Goal: Task Accomplishment & Management: Manage account settings

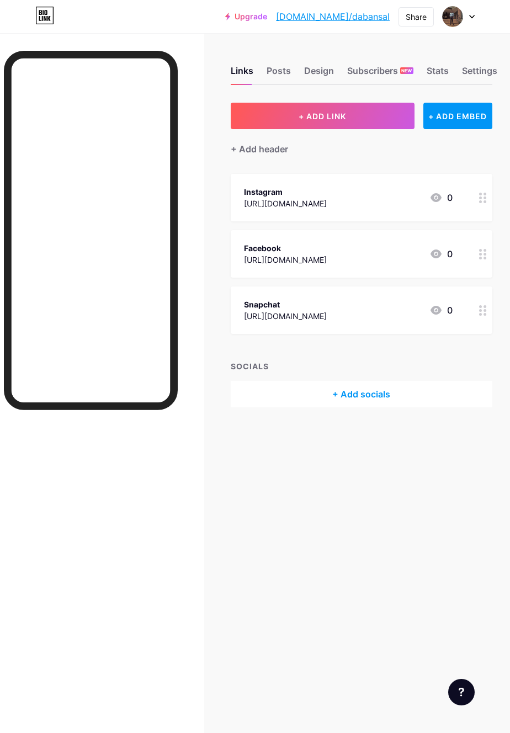
click at [99, 533] on div at bounding box center [91, 408] width 174 height 715
click at [327, 198] on div "[URL][DOMAIN_NAME]" at bounding box center [285, 204] width 83 height 12
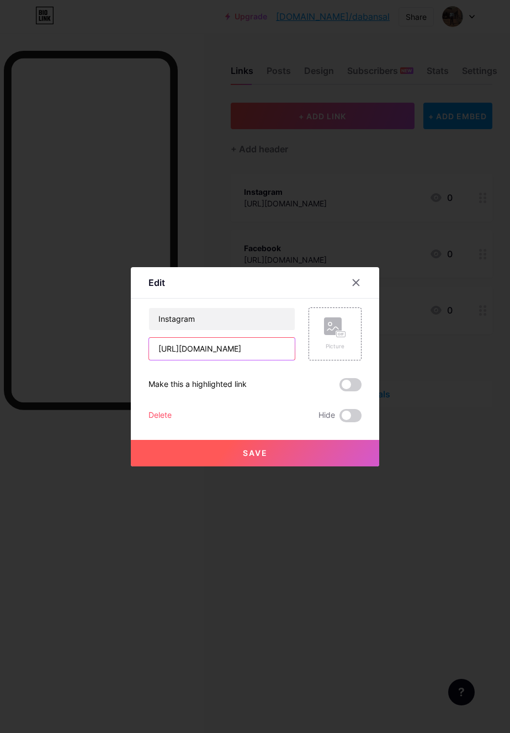
click at [285, 360] on input "https://www.instagram.com/daban.01?igsh=YTZ6YThsd2kwbjlz" at bounding box center [222, 349] width 146 height 22
click at [355, 285] on icon at bounding box center [356, 282] width 6 height 6
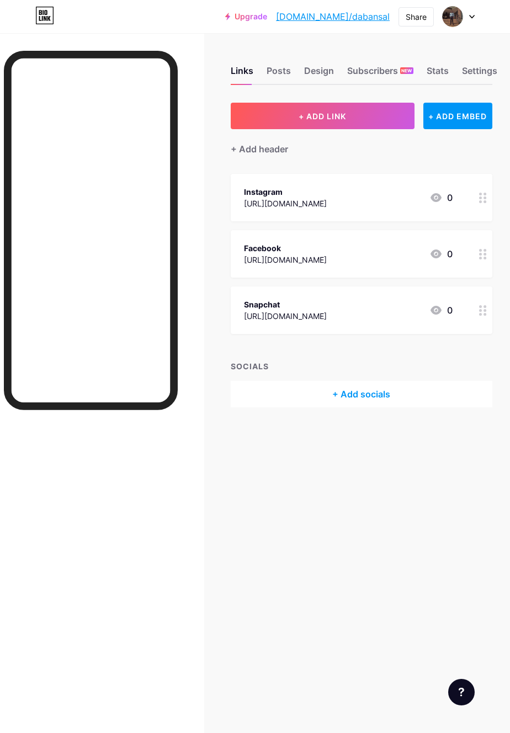
click at [327, 252] on div "Facebook" at bounding box center [285, 248] width 83 height 12
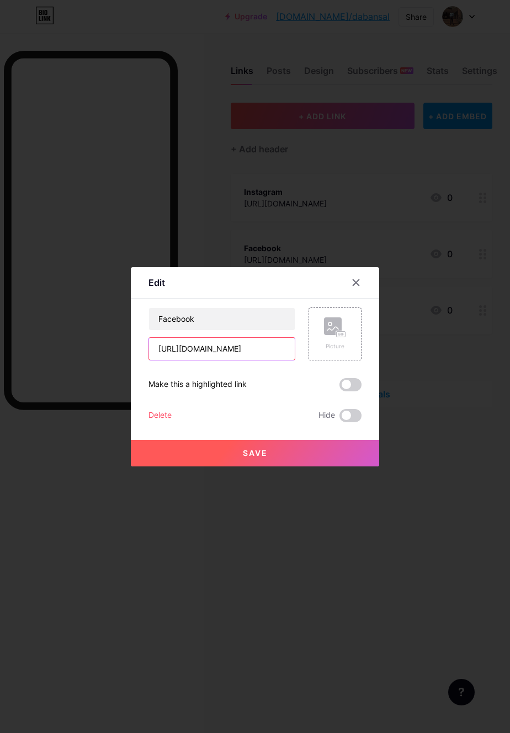
click at [284, 360] on input "https://www.facebook.com/share/1BEPopLWPC/" at bounding box center [222, 349] width 146 height 22
type input "h"
click at [245, 360] on input "text" at bounding box center [222, 349] width 146 height 22
paste input "[URL][DOMAIN_NAME]"
type input "[URL][DOMAIN_NAME]"
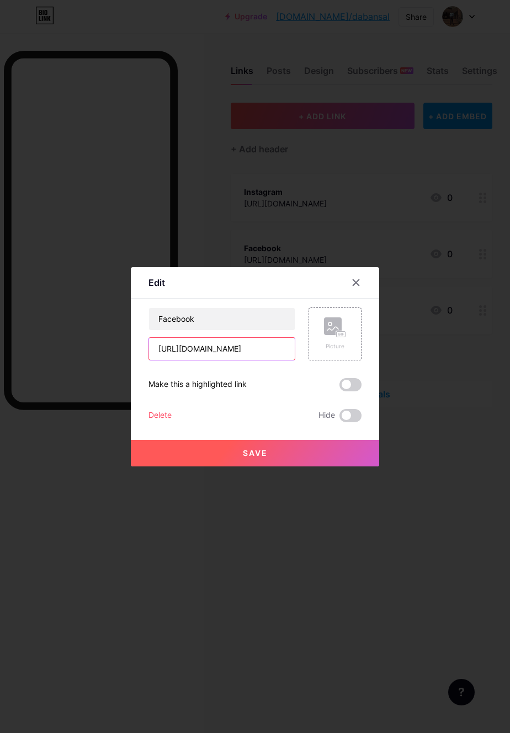
scroll to position [0, 49]
click at [329, 338] on icon at bounding box center [335, 327] width 22 height 20
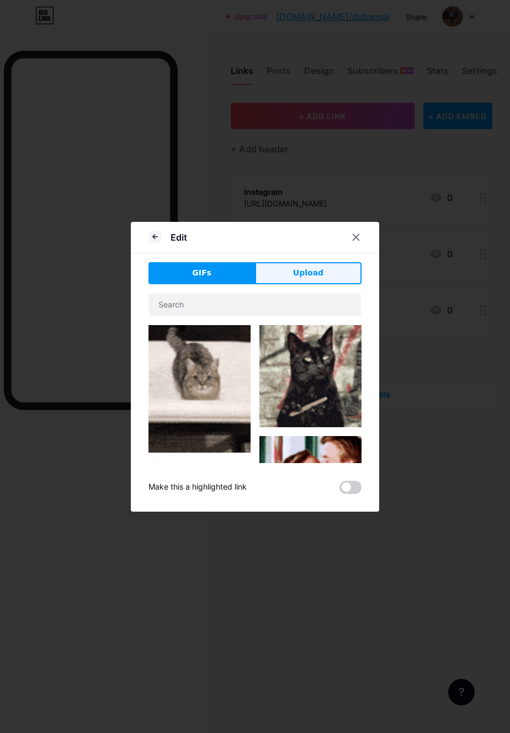
click at [326, 280] on button "Upload" at bounding box center [308, 273] width 106 height 22
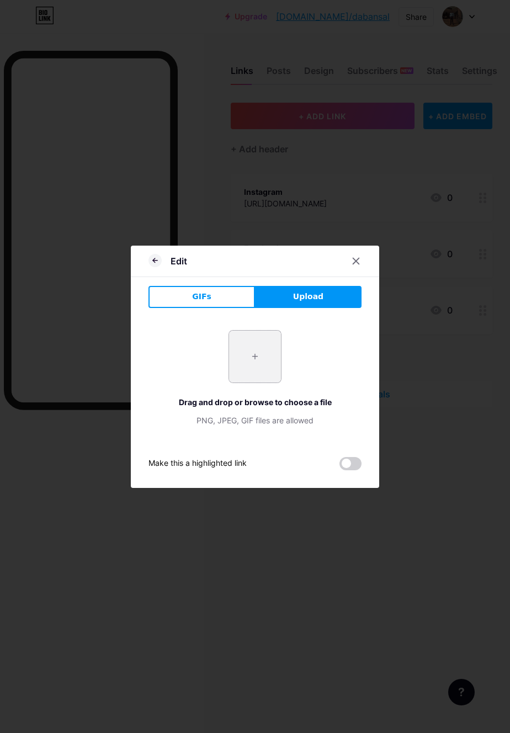
click at [254, 380] on input "file" at bounding box center [255, 356] width 52 height 52
type input "C:\fakepath\3589.jpg"
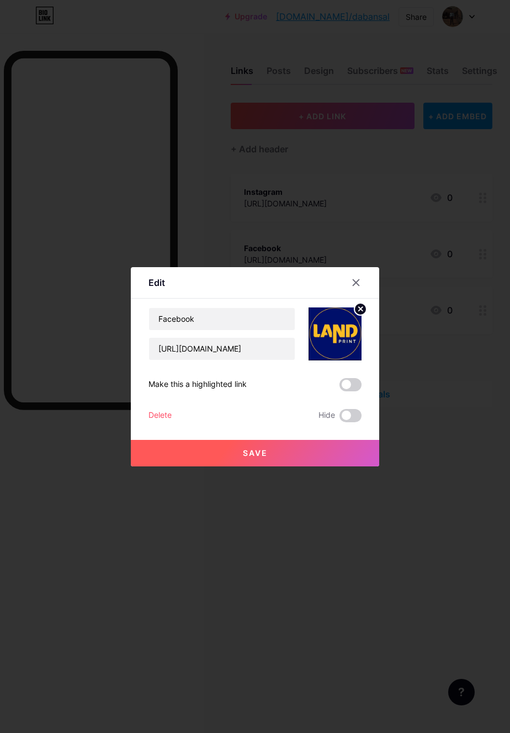
click at [309, 466] on button "Save" at bounding box center [255, 453] width 248 height 26
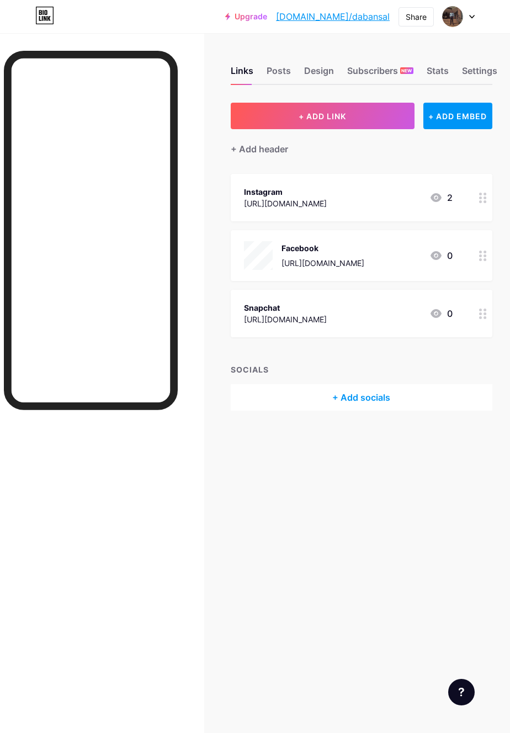
click at [327, 199] on div "https://www.instagram.com/daban.01?igsh=YTZ6YThsd2kwbjlz" at bounding box center [285, 204] width 83 height 12
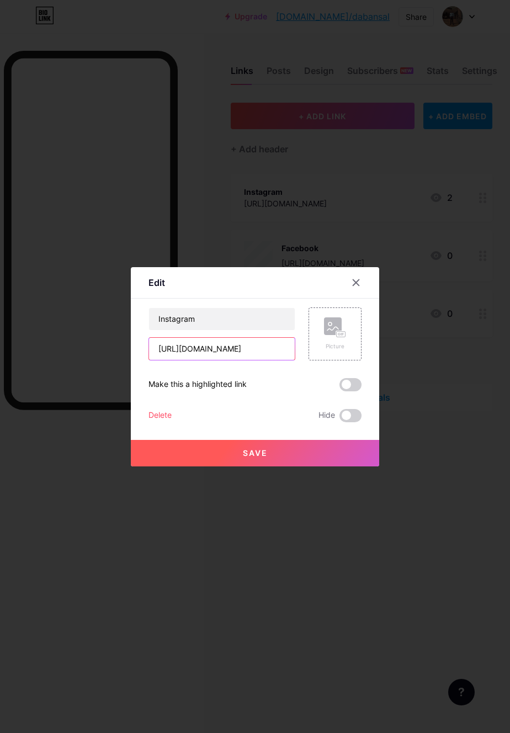
click at [279, 359] on input "https://www.instagram.com/daban.01?igsh=YTZ6YThsd2kwbjlz" at bounding box center [222, 349] width 146 height 22
click at [284, 360] on input "https://www.instagram.com/daban.01?igsh=YTZ6YThsd2kwbjlz" at bounding box center [222, 349] width 146 height 22
type input "https:/.01?igsh=YTZ6YThsd2kwbjlz"
click at [276, 360] on input "https:/.01?igsh=YTZ6YThsd2kwbjlz" at bounding box center [222, 349] width 146 height 22
click at [269, 360] on input "https:/.01?igsh=YTZ6YThsd2kwbjlz" at bounding box center [222, 349] width 146 height 22
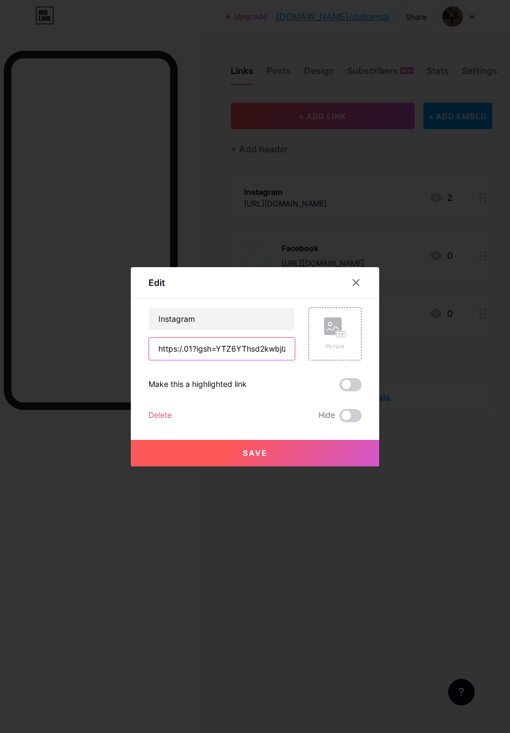
click at [268, 360] on input "https:/.01?igsh=YTZ6YThsd2kwbjlz" at bounding box center [222, 349] width 146 height 22
click at [266, 360] on input "https:/.01?igsh=YTZ6YThsd2kwbjlz" at bounding box center [222, 349] width 146 height 22
click at [267, 360] on input "https:/.01?igsh=YTZ6YThsd2kwbjlz" at bounding box center [222, 349] width 146 height 22
click at [264, 360] on input "https:/.01?igsh=YTZ6YThsd2kwbjlz" at bounding box center [222, 349] width 146 height 22
click at [265, 360] on input "https:/.01?igsh=YTZ6YThsd2kwbjlz" at bounding box center [222, 349] width 146 height 22
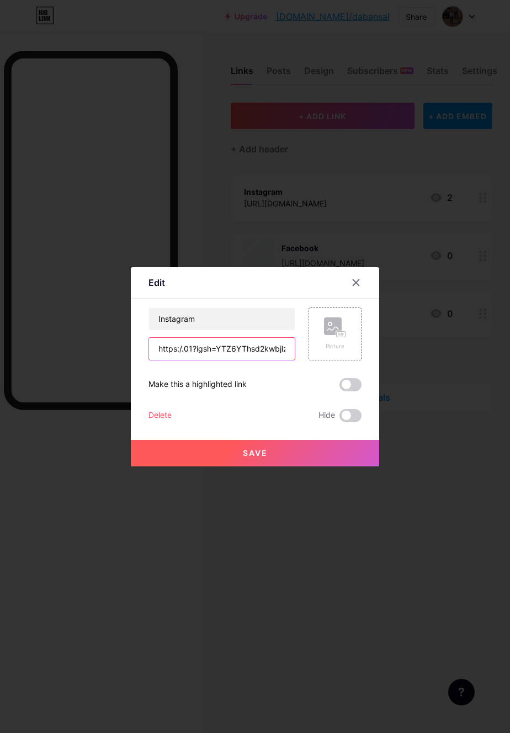
click at [265, 360] on input "https:/.01?igsh=YTZ6YThsd2kwbjlz" at bounding box center [222, 349] width 146 height 22
click at [237, 360] on input "text" at bounding box center [222, 349] width 146 height 22
click at [157, 360] on input "text" at bounding box center [222, 349] width 146 height 22
click at [161, 360] on input "text" at bounding box center [222, 349] width 146 height 22
click at [199, 360] on input "9-" at bounding box center [222, 349] width 146 height 22
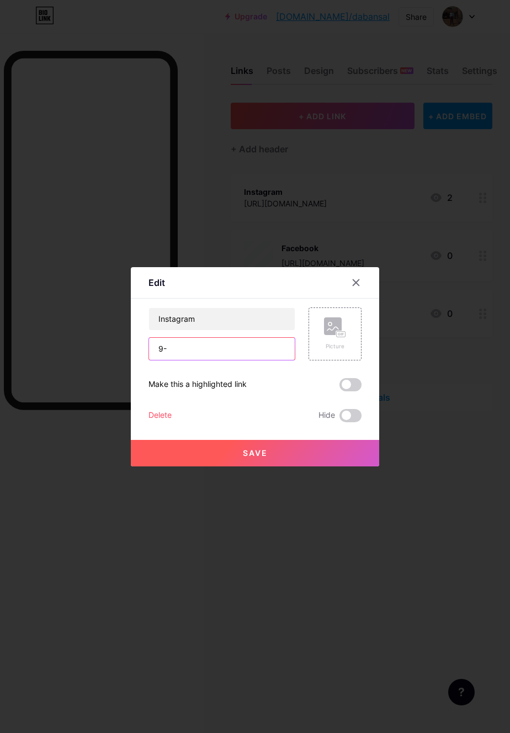
type input "9"
click at [166, 360] on input "text" at bounding box center [222, 349] width 146 height 22
type input "[URL][DOMAIN_NAME][DOMAIN_NAME]"
click at [344, 337] on rect at bounding box center [341, 334] width 9 height 6
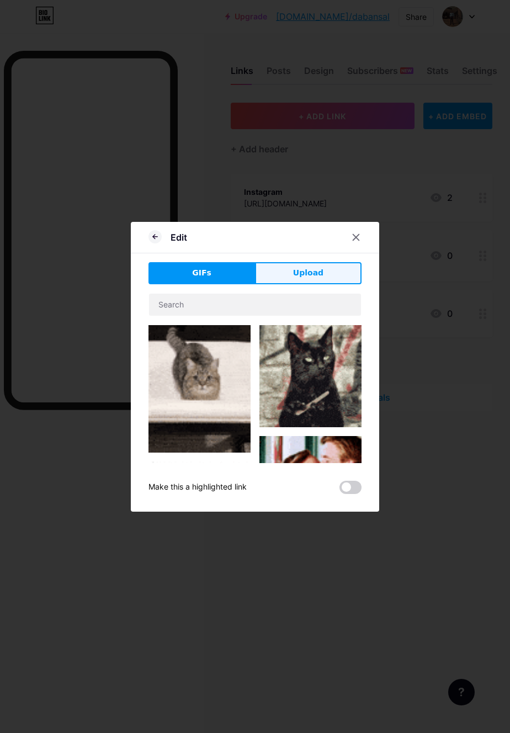
click at [318, 279] on span "Upload" at bounding box center [308, 273] width 30 height 12
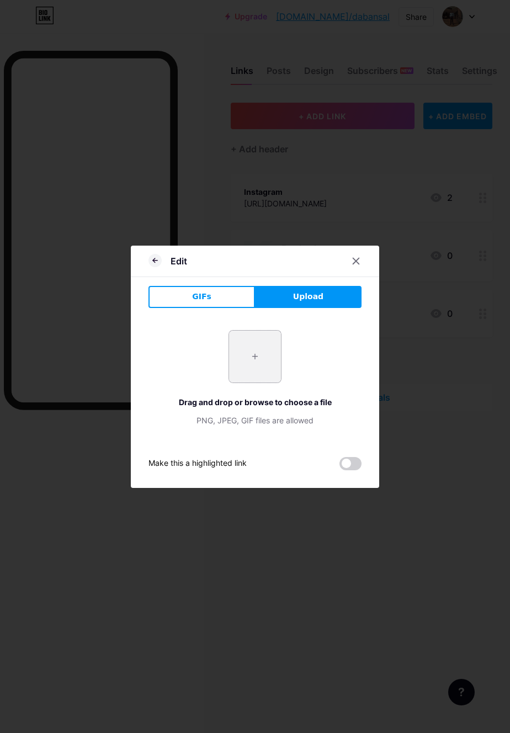
click at [254, 382] on input "file" at bounding box center [255, 356] width 52 height 52
type input "C:\fakepath\3589.jpg"
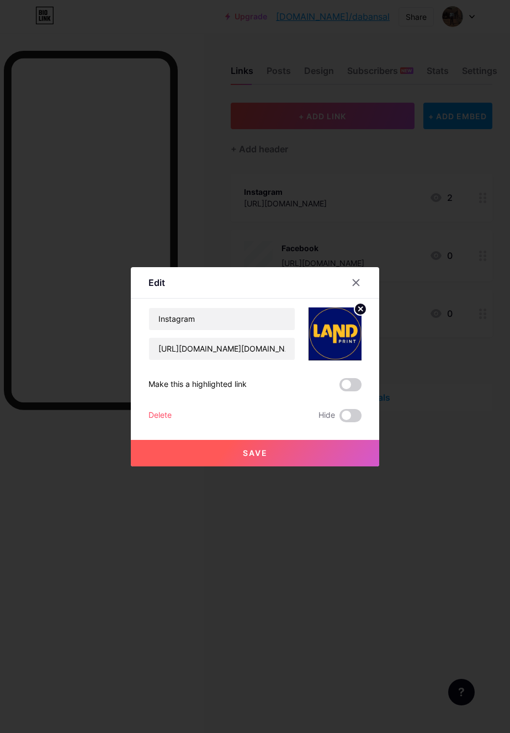
click at [338, 466] on button "Save" at bounding box center [255, 453] width 248 height 26
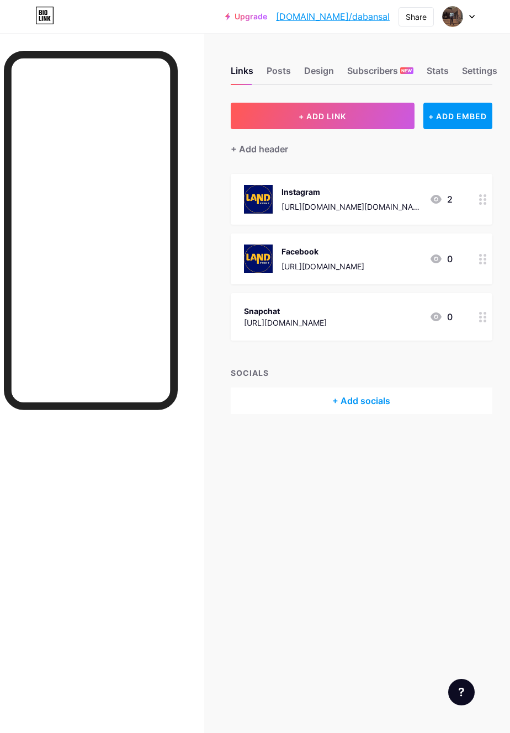
click at [477, 319] on div at bounding box center [482, 316] width 19 height 47
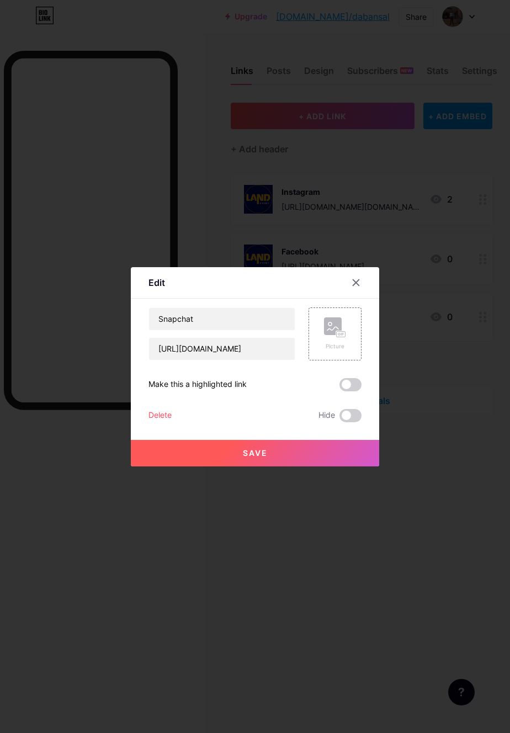
click at [156, 422] on div "Delete" at bounding box center [159, 415] width 23 height 13
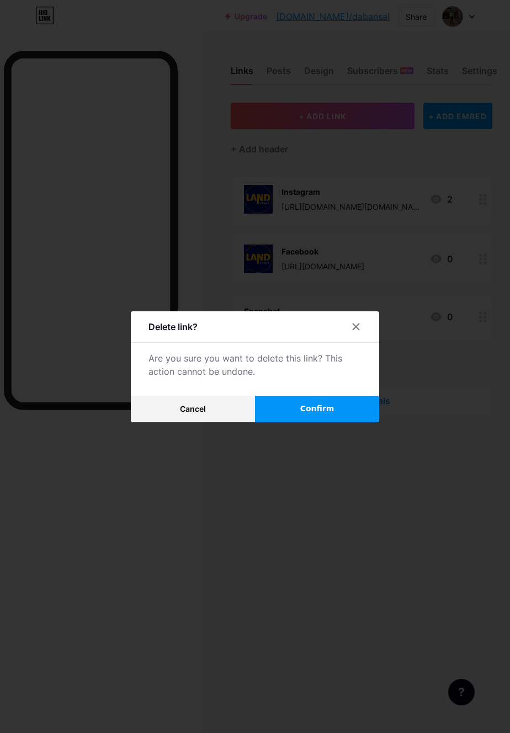
click at [318, 420] on button "Confirm" at bounding box center [317, 409] width 124 height 26
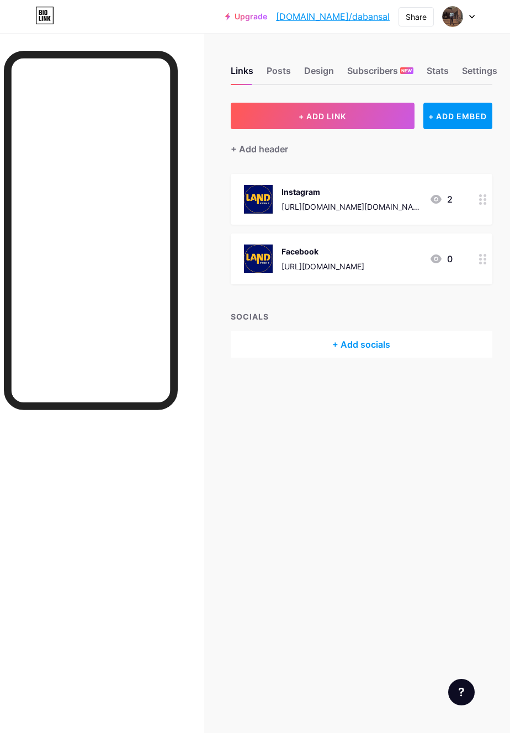
click at [391, 355] on div "+ Add socials" at bounding box center [362, 344] width 262 height 26
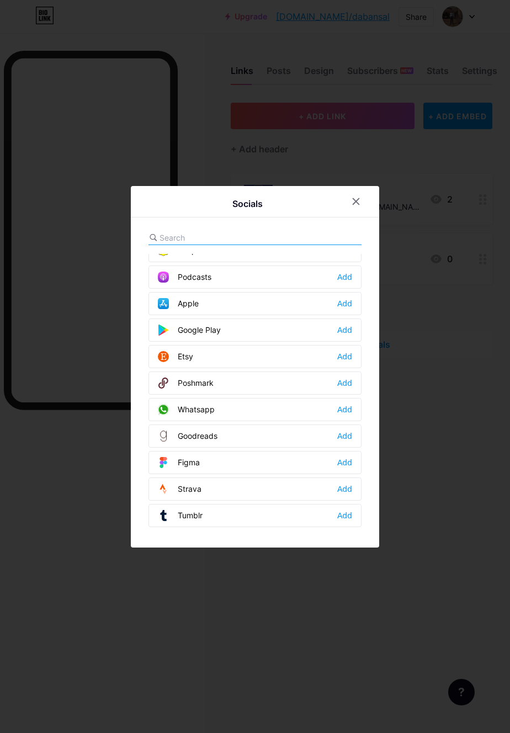
scroll to position [995, 0]
click at [253, 394] on div "Phone Add" at bounding box center [254, 382] width 213 height 23
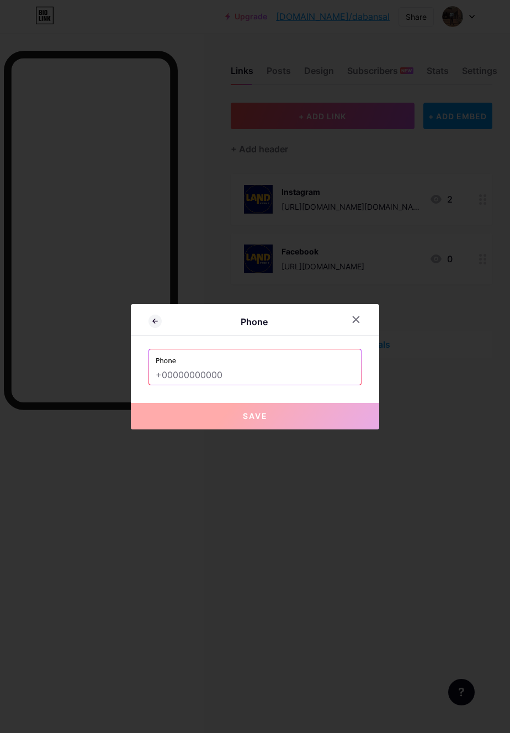
click at [258, 385] on input "text" at bounding box center [255, 375] width 199 height 19
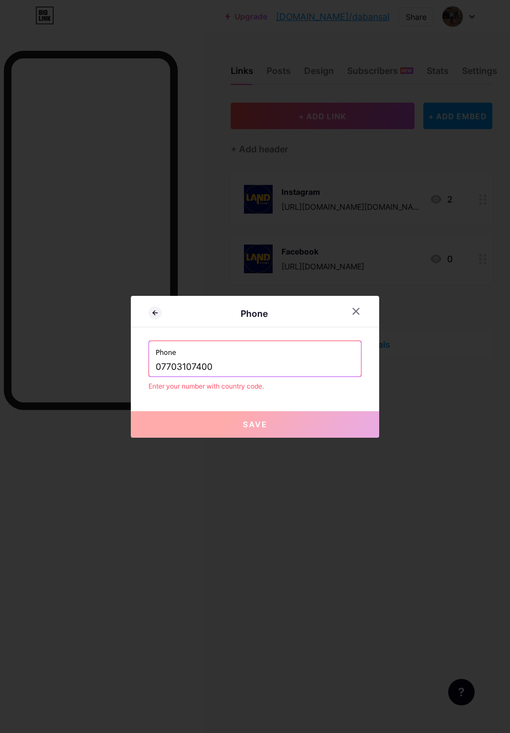
click at [156, 376] on input "07703107400" at bounding box center [255, 367] width 199 height 19
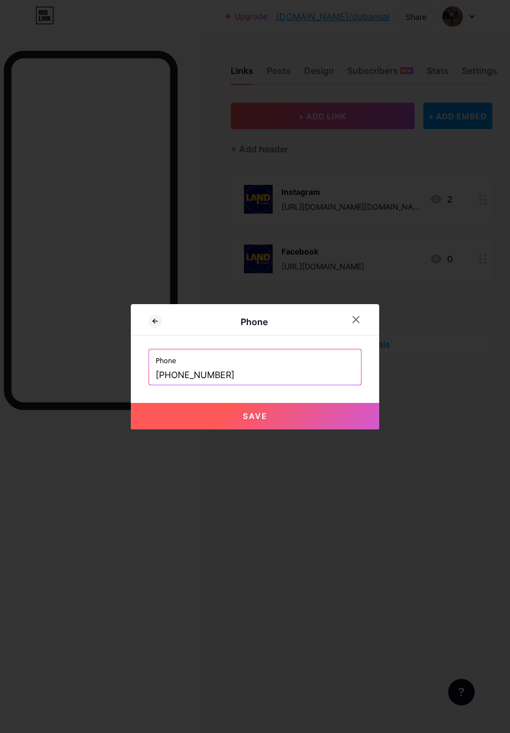
click at [310, 429] on button "Save" at bounding box center [255, 416] width 248 height 26
type input "tel:[PHONE_NUMBER]"
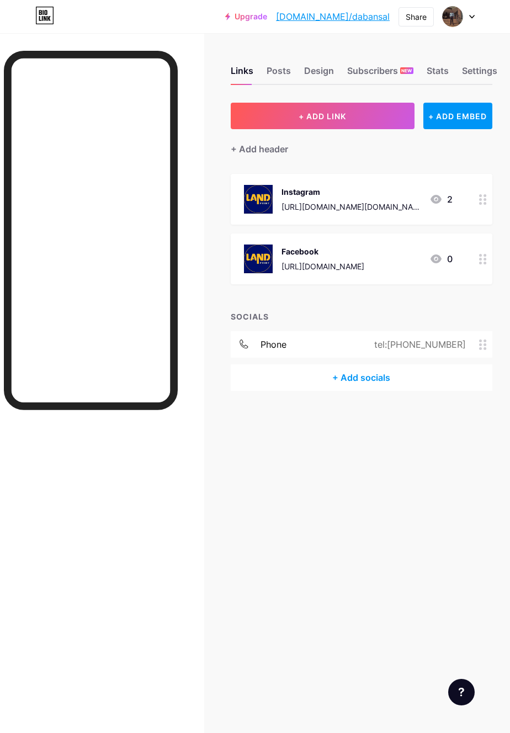
click at [468, 17] on div at bounding box center [458, 17] width 32 height 20
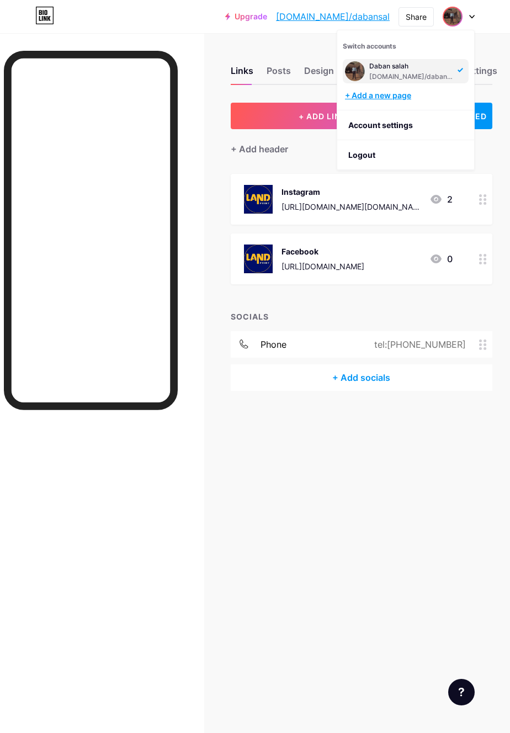
click at [406, 100] on div "+ Add a new page" at bounding box center [407, 95] width 124 height 11
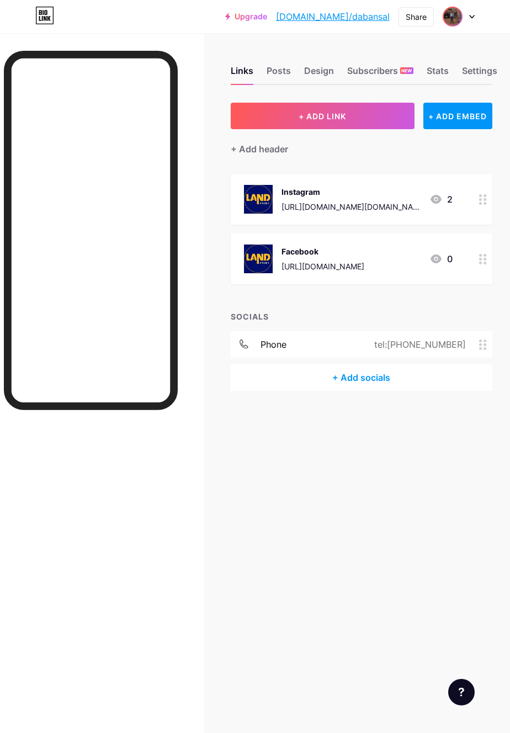
click at [447, 22] on img at bounding box center [453, 17] width 18 height 18
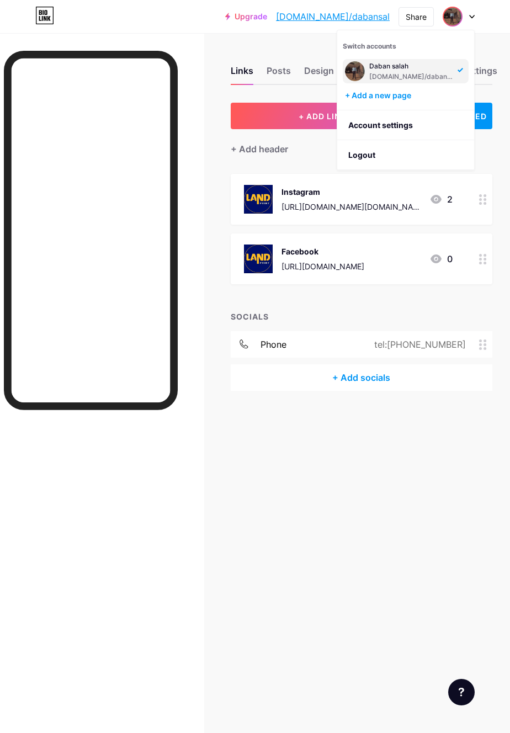
click at [358, 70] on img at bounding box center [355, 71] width 20 height 20
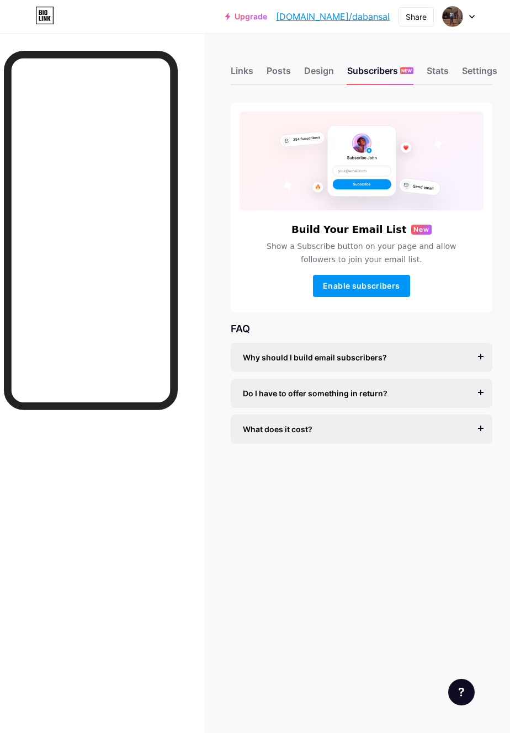
click at [382, 297] on div "Build Your Email List New Show a Subscribe button on your page and allow follow…" at bounding box center [362, 208] width 262 height 210
click at [385, 286] on span "Enable subscribers" at bounding box center [361, 285] width 77 height 9
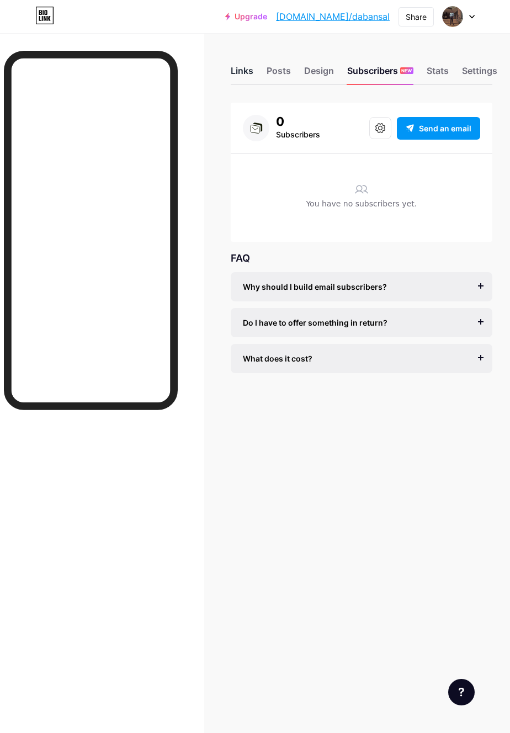
click at [234, 82] on div "Links" at bounding box center [242, 74] width 23 height 20
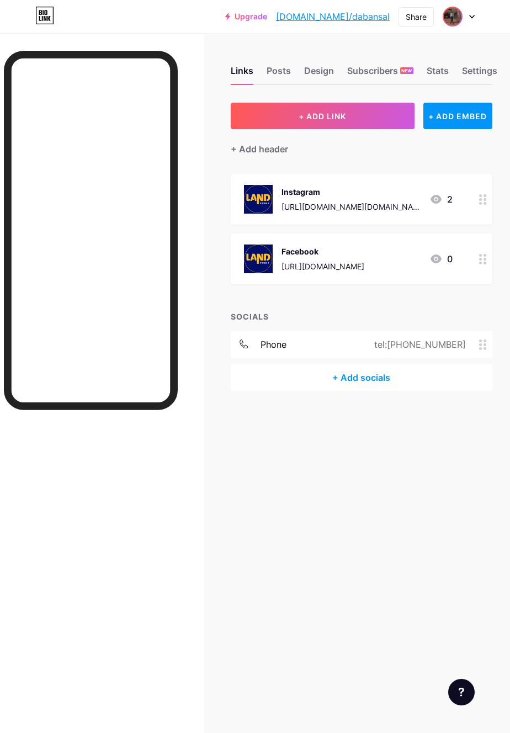
click at [460, 14] on img at bounding box center [453, 17] width 18 height 18
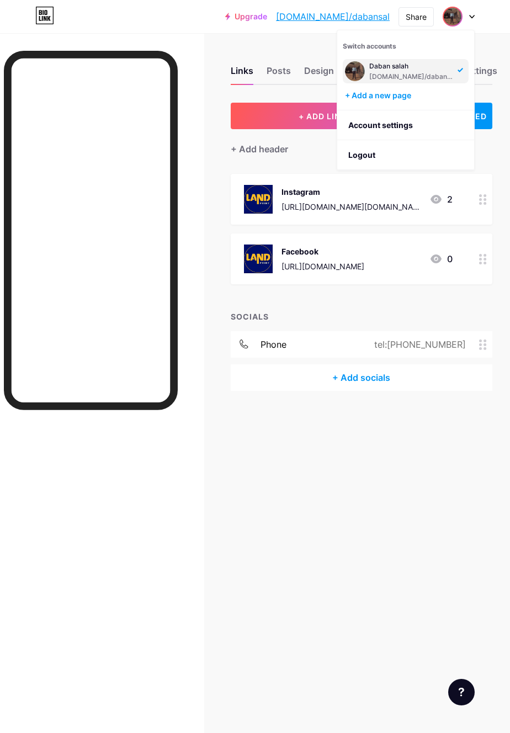
click at [373, 19] on link "[DOMAIN_NAME]/dabansal" at bounding box center [333, 16] width 114 height 13
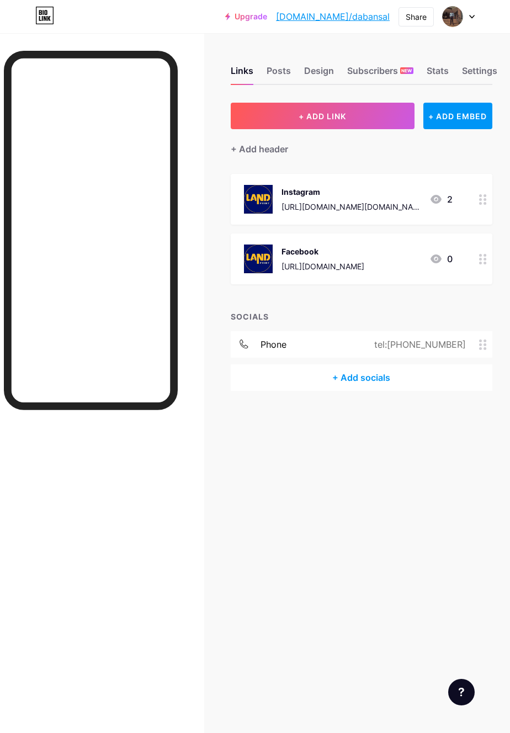
click at [358, 14] on link "[DOMAIN_NAME]/dabansal" at bounding box center [333, 16] width 114 height 13
click at [444, 18] on img at bounding box center [453, 17] width 18 height 18
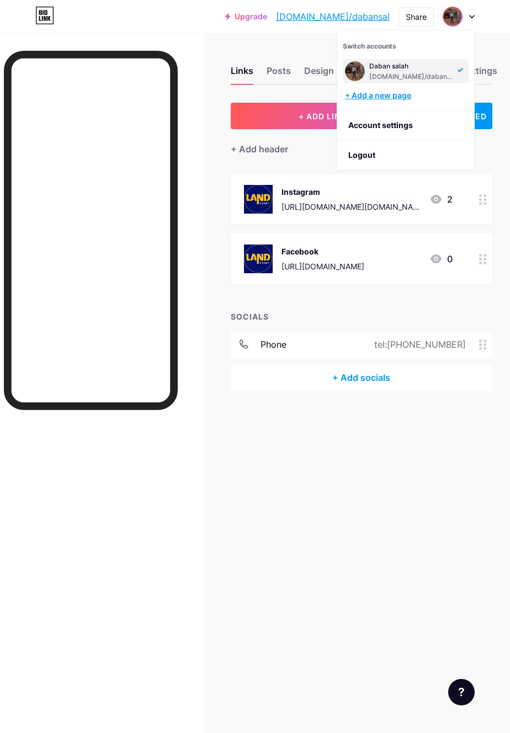
click at [417, 97] on div "+ Add a new page" at bounding box center [407, 95] width 124 height 11
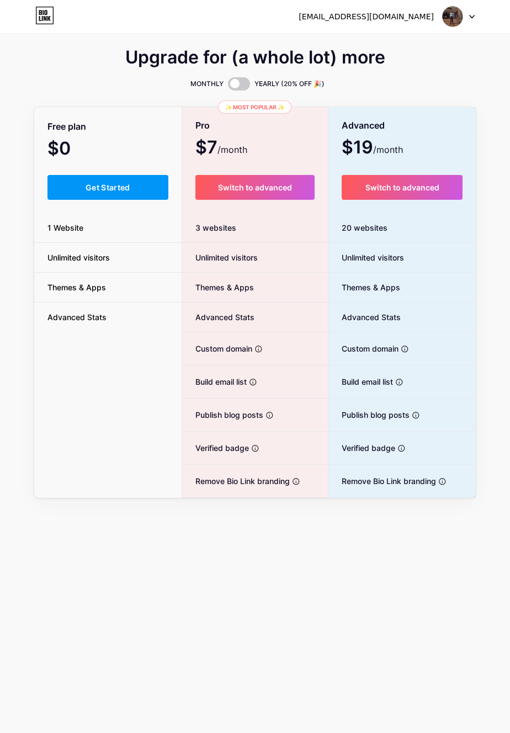
click at [55, 357] on div "Free plan $0 /month Get Started 1 Website Unlimited visitors Themes & Apps Adva…" at bounding box center [107, 303] width 147 height 390
click at [69, 189] on button "Get Started" at bounding box center [107, 187] width 121 height 25
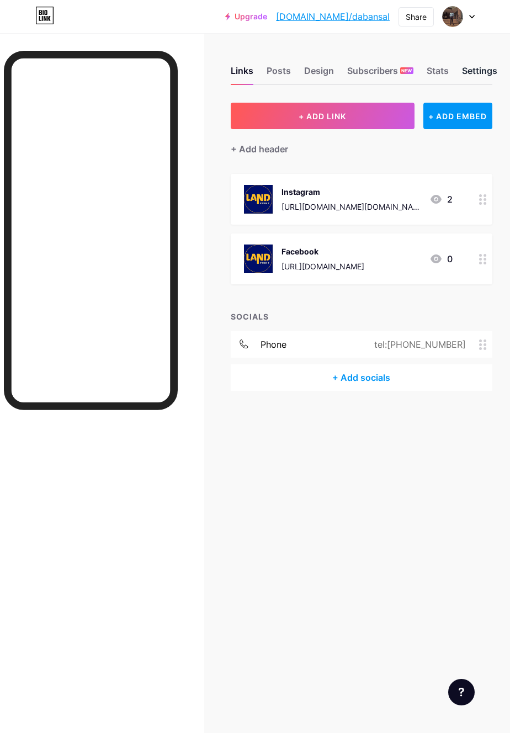
click at [487, 74] on div "Settings" at bounding box center [479, 74] width 35 height 20
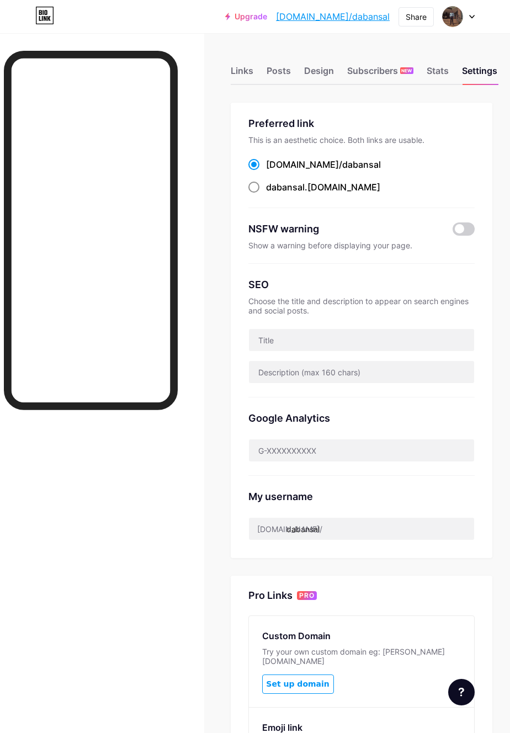
click at [295, 186] on span "dabansal" at bounding box center [285, 187] width 39 height 11
click at [273, 194] on input "dabansal .[DOMAIN_NAME]" at bounding box center [269, 197] width 7 height 7
radio input "true"
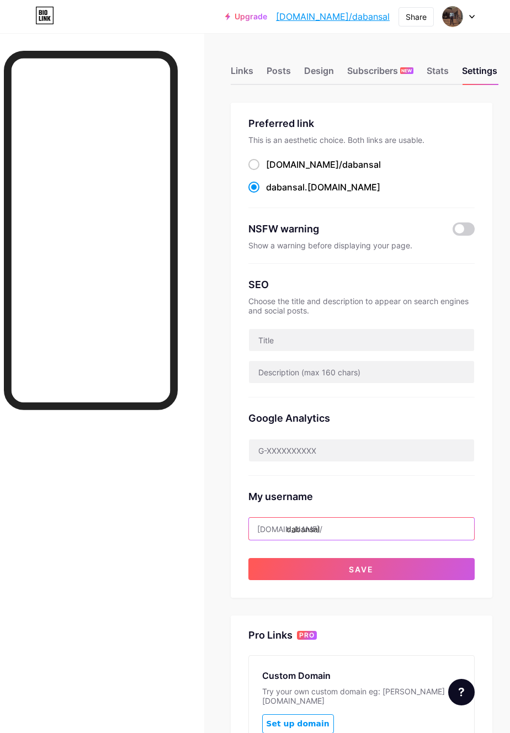
click at [344, 526] on input "dabansal" at bounding box center [361, 529] width 225 height 22
type input "d"
click at [380, 567] on button "Save" at bounding box center [361, 569] width 226 height 22
click at [386, 527] on input "landprit" at bounding box center [361, 529] width 225 height 22
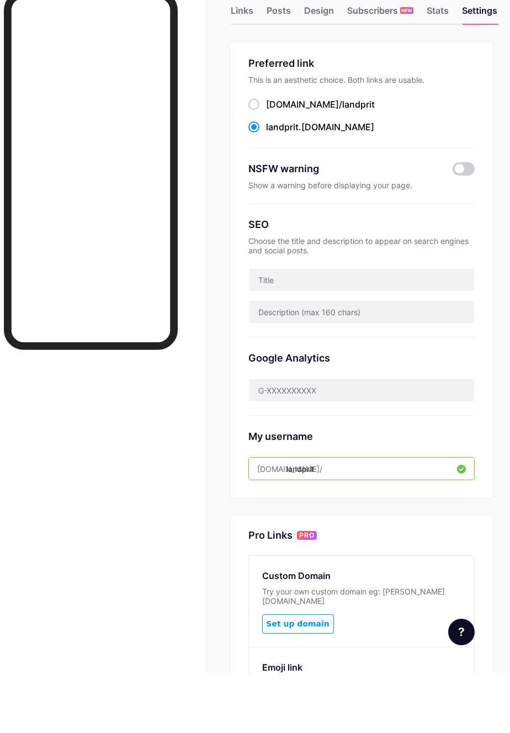
scroll to position [60, 0]
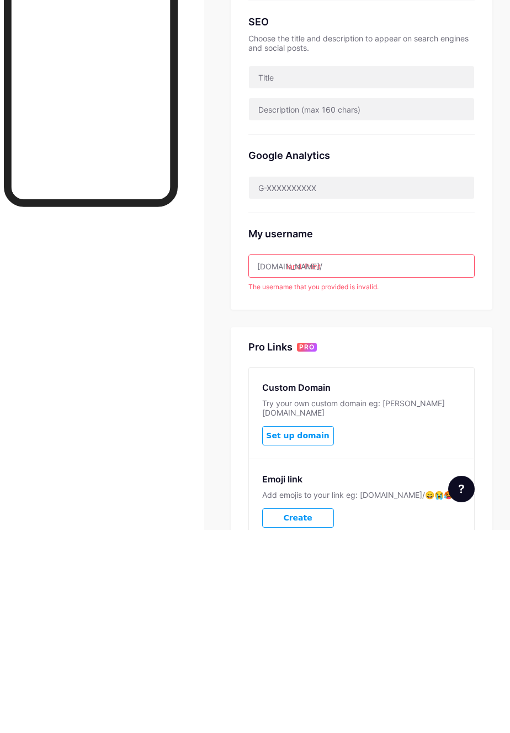
type input "land Print"
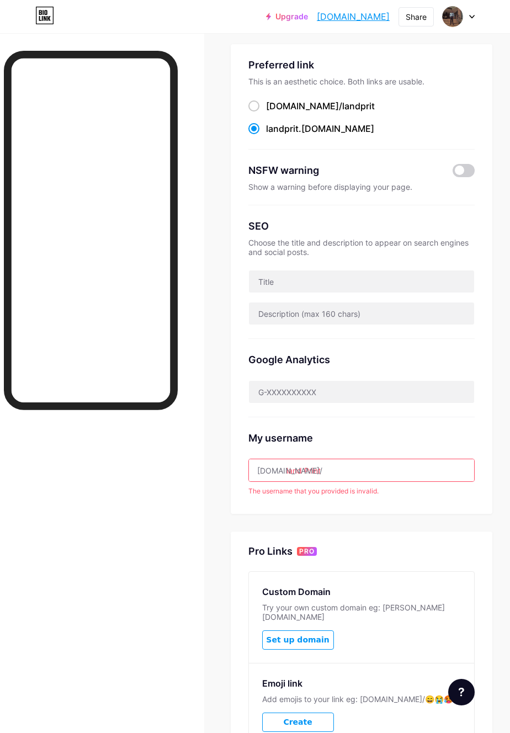
scroll to position [0, 0]
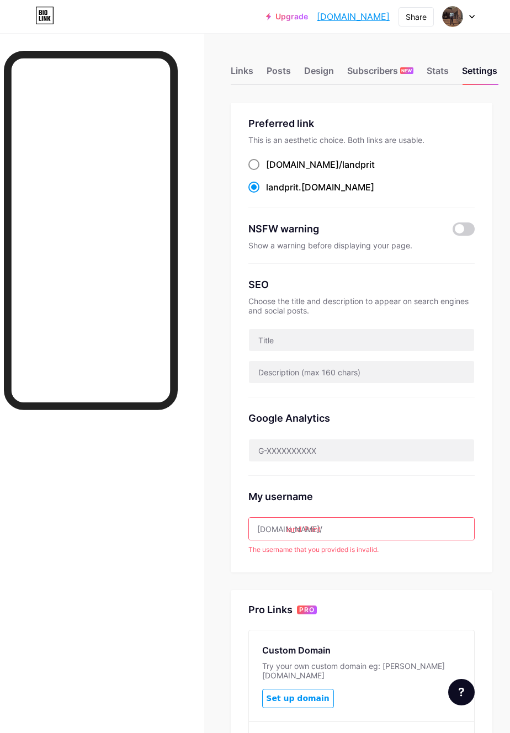
click at [342, 166] on span "landprit" at bounding box center [358, 164] width 33 height 11
click at [273, 171] on input "[DOMAIN_NAME]/ landprit" at bounding box center [269, 174] width 7 height 7
radio input "true"
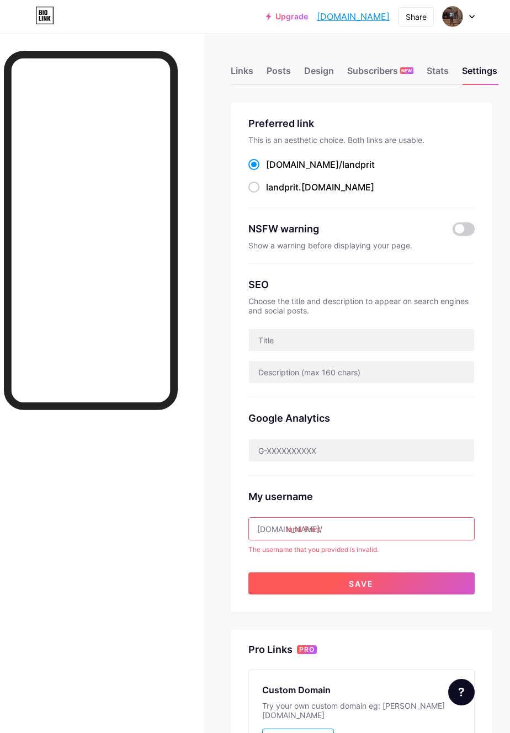
click at [427, 572] on button "Save" at bounding box center [361, 583] width 226 height 22
click at [381, 574] on button "Save" at bounding box center [361, 583] width 226 height 22
click at [327, 524] on input "land Print" at bounding box center [361, 529] width 225 height 22
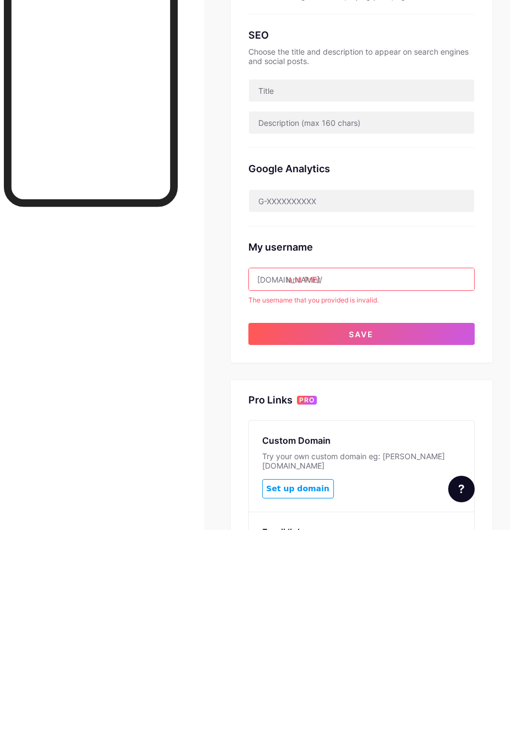
scroll to position [60, 0]
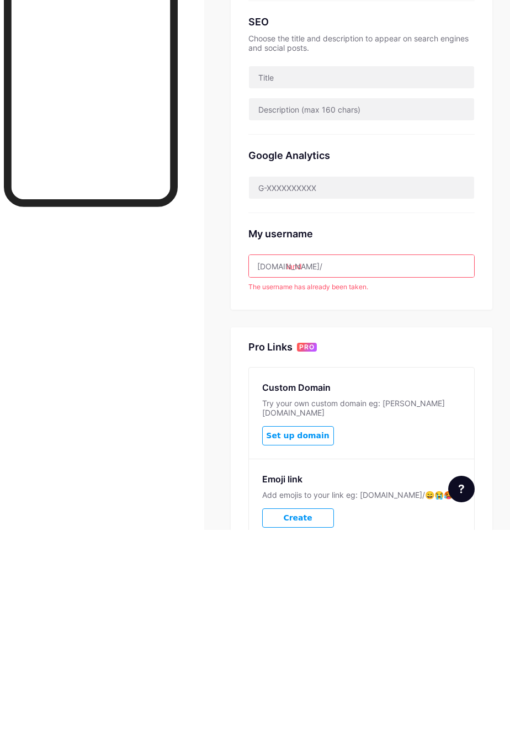
click at [451, 502] on div "Preferred link This is an aesthetic choice. Both links are usable. [DOMAIN_NAME…" at bounding box center [362, 278] width 262 height 470
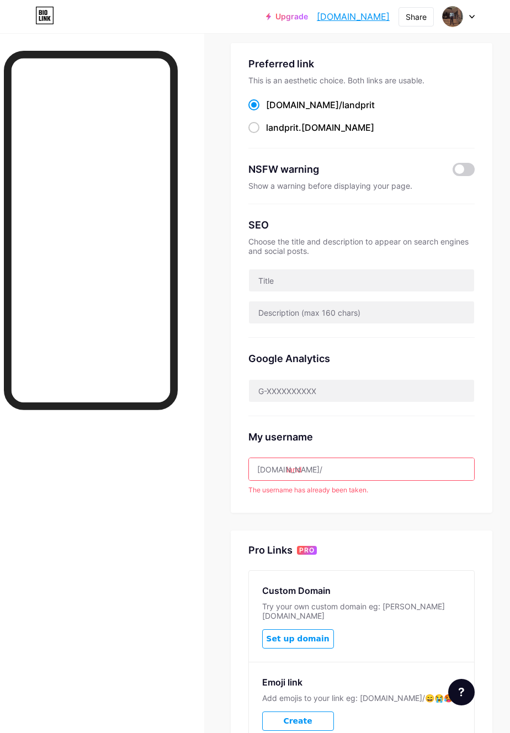
click at [383, 471] on input "land" at bounding box center [361, 469] width 225 height 22
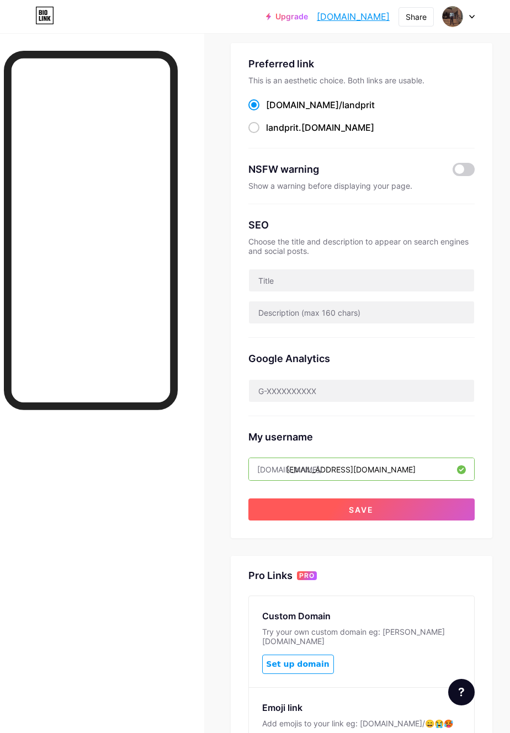
type input "[EMAIL_ADDRESS][DOMAIN_NAME]"
click at [429, 502] on button "Save" at bounding box center [361, 509] width 226 height 22
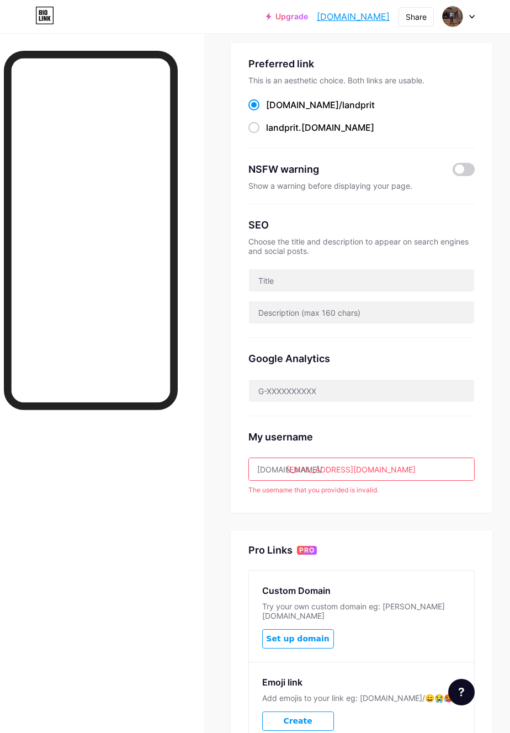
scroll to position [0, 0]
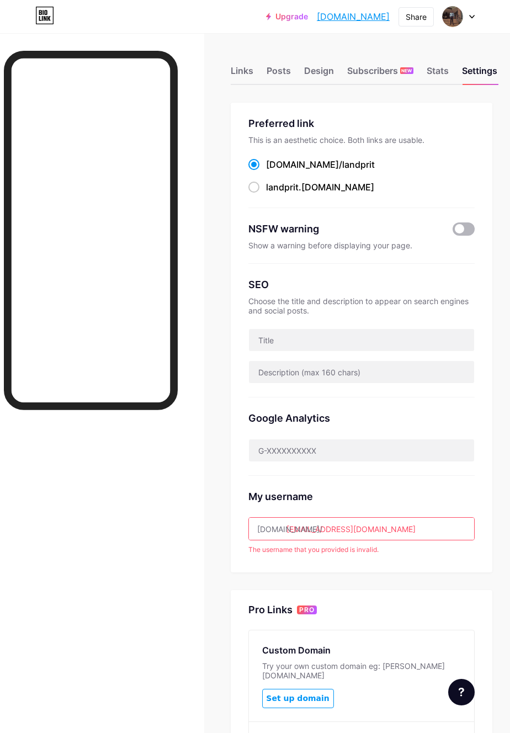
click at [466, 225] on span at bounding box center [463, 228] width 22 height 13
click at [452, 232] on input "checkbox" at bounding box center [452, 232] width 0 height 0
click at [334, 445] on input "text" at bounding box center [361, 450] width 225 height 22
click at [363, 286] on div "SEO" at bounding box center [361, 284] width 226 height 15
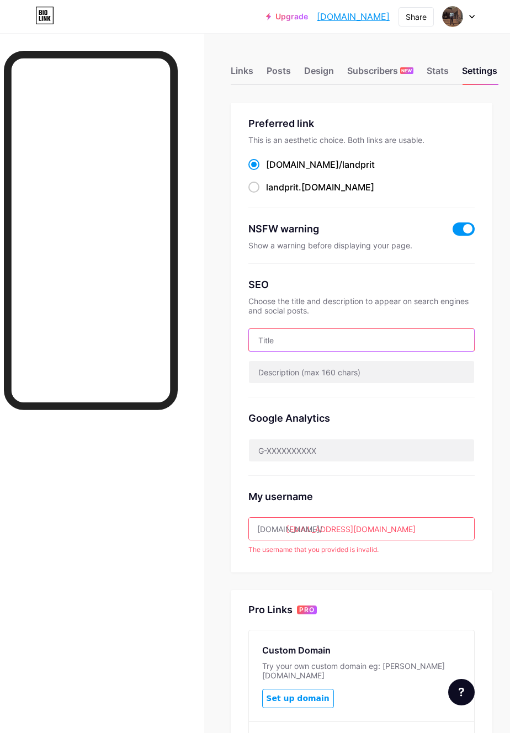
click at [338, 348] on input "text" at bounding box center [361, 340] width 225 height 22
click at [424, 74] on div "Links Posts Design Subscribers NEW Stats Settings" at bounding box center [362, 65] width 262 height 39
click at [434, 60] on div "Links Posts Design Subscribers NEW Stats Settings" at bounding box center [362, 65] width 262 height 39
click at [445, 62] on div "Links Posts Design Subscribers NEW Stats Settings" at bounding box center [362, 65] width 262 height 39
click at [442, 73] on div "Stats" at bounding box center [437, 74] width 22 height 20
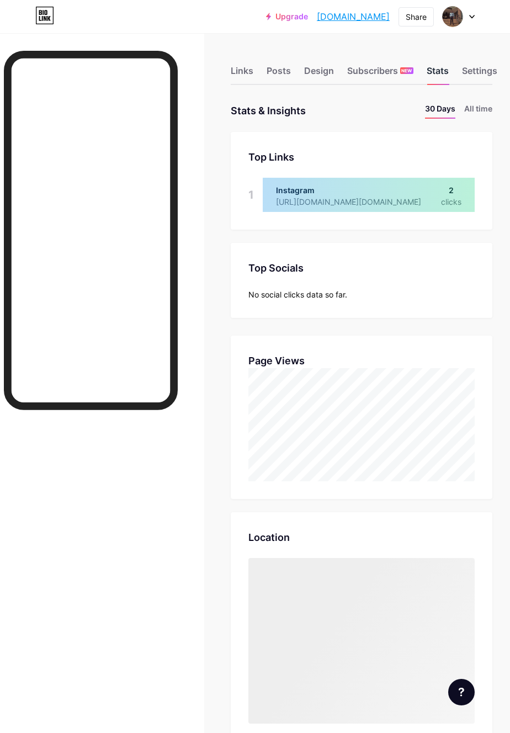
scroll to position [733, 510]
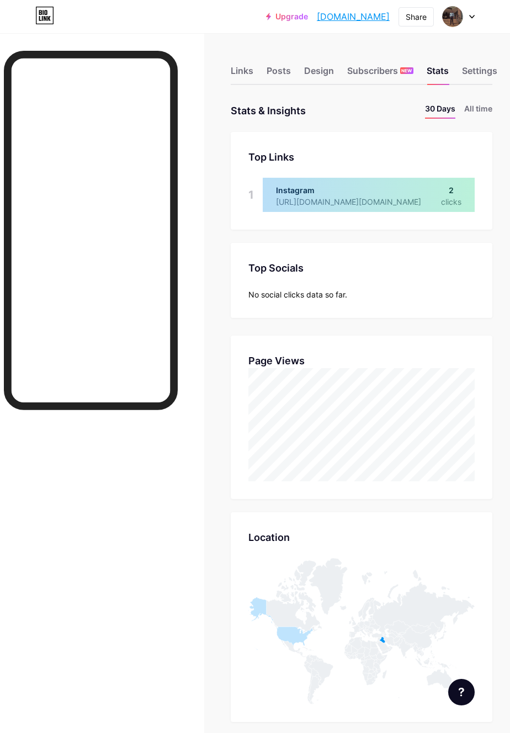
click at [445, 193] on div at bounding box center [369, 195] width 212 height 34
click at [434, 200] on div at bounding box center [369, 195] width 212 height 34
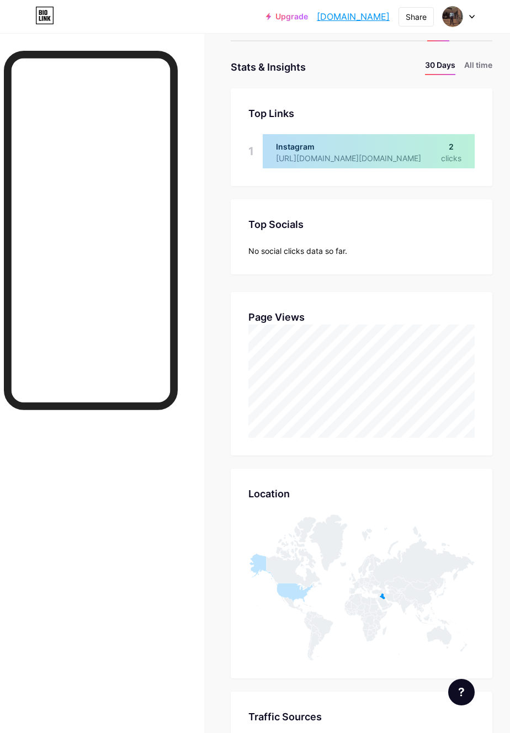
scroll to position [0, 0]
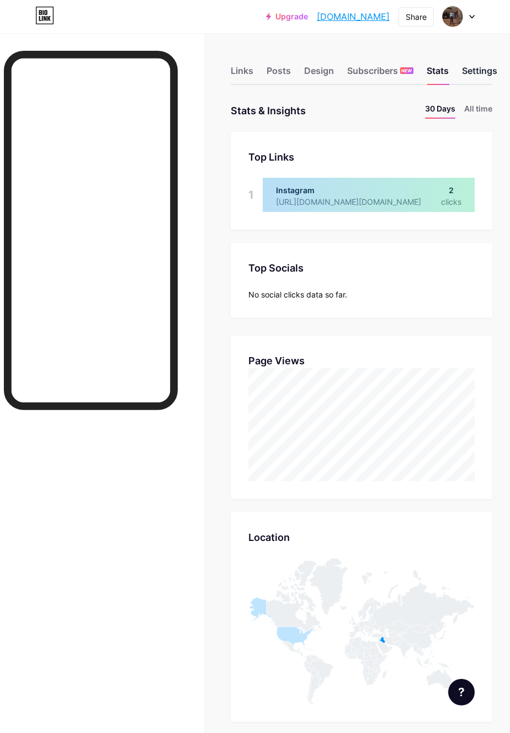
click at [487, 66] on div "Settings" at bounding box center [479, 74] width 35 height 20
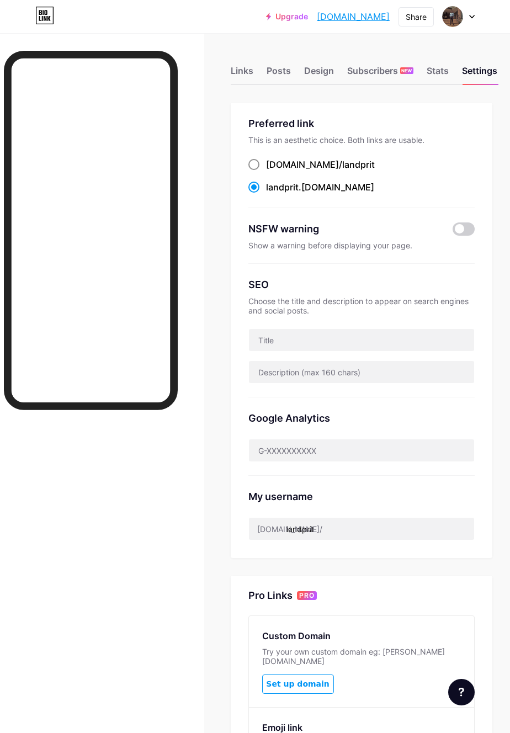
click at [342, 165] on span "landprit" at bounding box center [358, 164] width 33 height 11
click at [273, 171] on input "[DOMAIN_NAME]/ landprit" at bounding box center [269, 174] width 7 height 7
radio input "true"
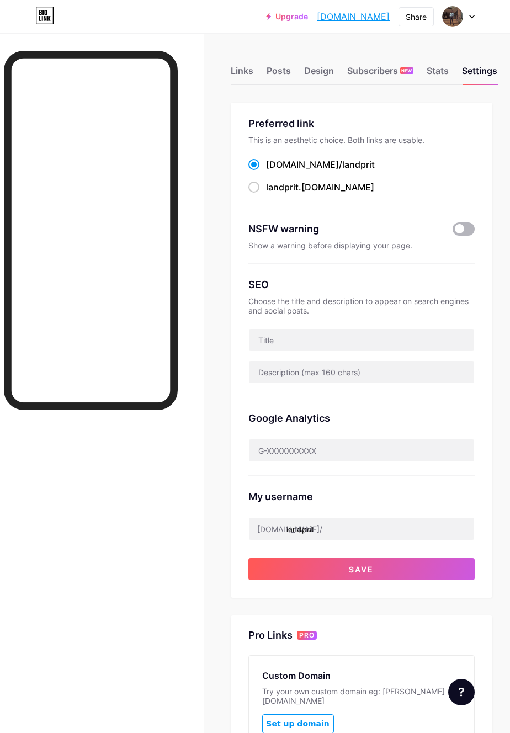
click at [459, 222] on span at bounding box center [463, 228] width 22 height 13
click at [452, 232] on input "checkbox" at bounding box center [452, 232] width 0 height 0
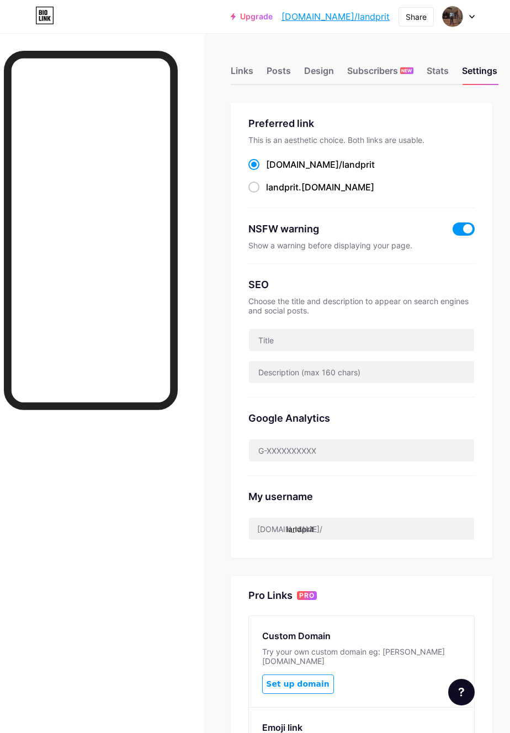
click at [433, 62] on div "Links Posts Design Subscribers NEW Stats Settings" at bounding box center [362, 65] width 262 height 39
click at [439, 65] on div "Stats" at bounding box center [437, 74] width 22 height 20
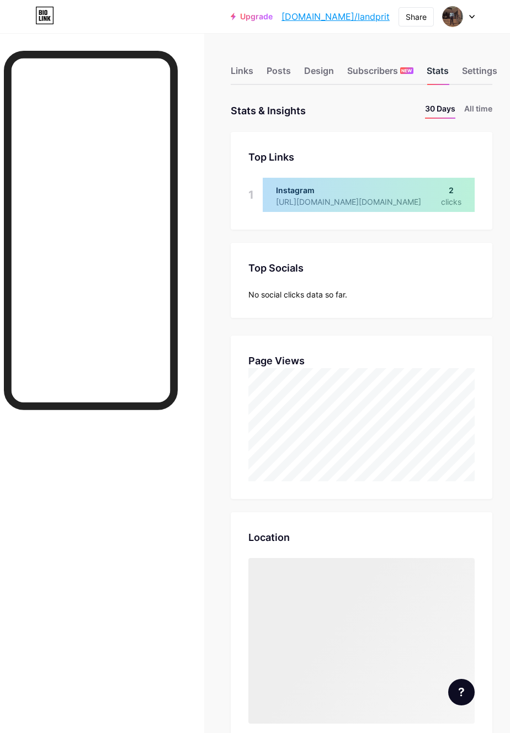
scroll to position [733, 510]
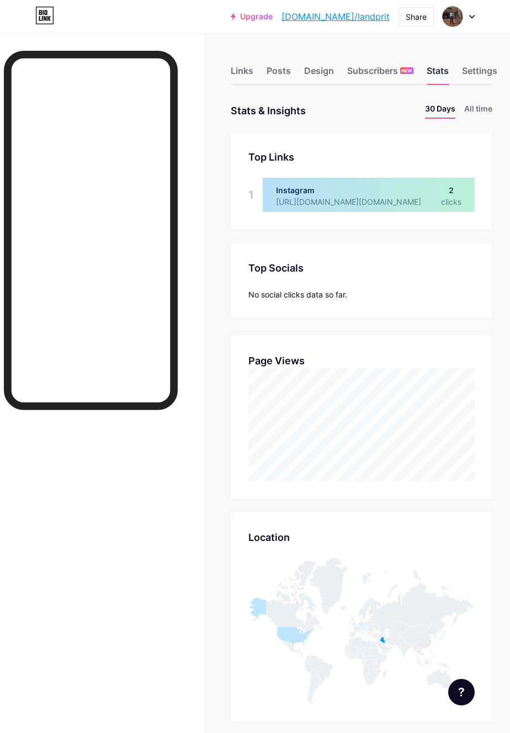
click at [370, 58] on div "Links Posts Design Subscribers NEW Stats Settings" at bounding box center [362, 65] width 262 height 39
click at [369, 75] on div "Subscribers NEW" at bounding box center [380, 74] width 66 height 20
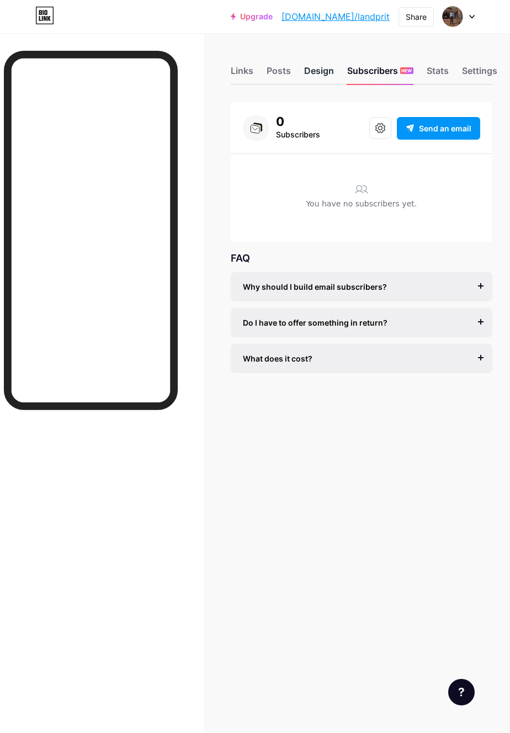
click at [319, 66] on div "Design" at bounding box center [319, 74] width 30 height 20
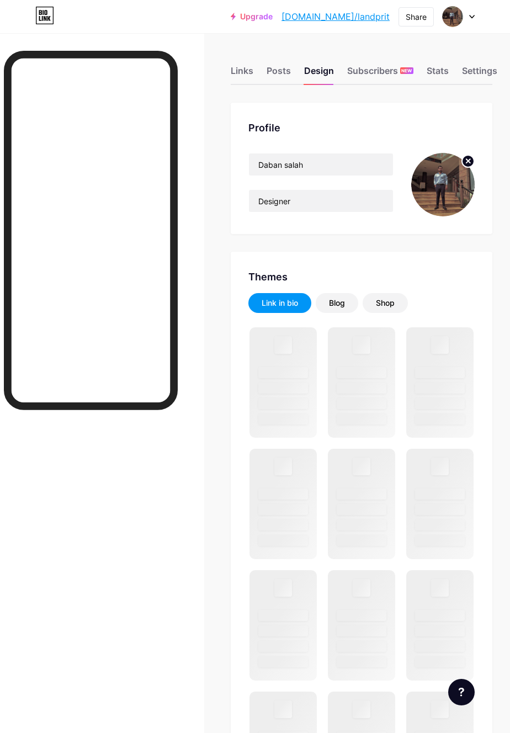
click at [422, 185] on img at bounding box center [442, 184] width 63 height 63
click at [433, 195] on img at bounding box center [442, 184] width 63 height 63
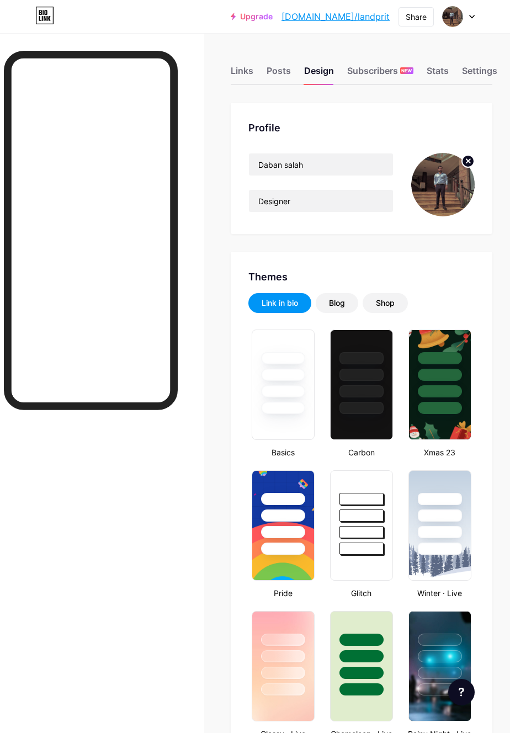
type input "#000000"
type input "#ffff00"
type input "#ffffff"
click at [445, 194] on img at bounding box center [442, 184] width 63 height 63
click at [437, 193] on img at bounding box center [442, 184] width 63 height 63
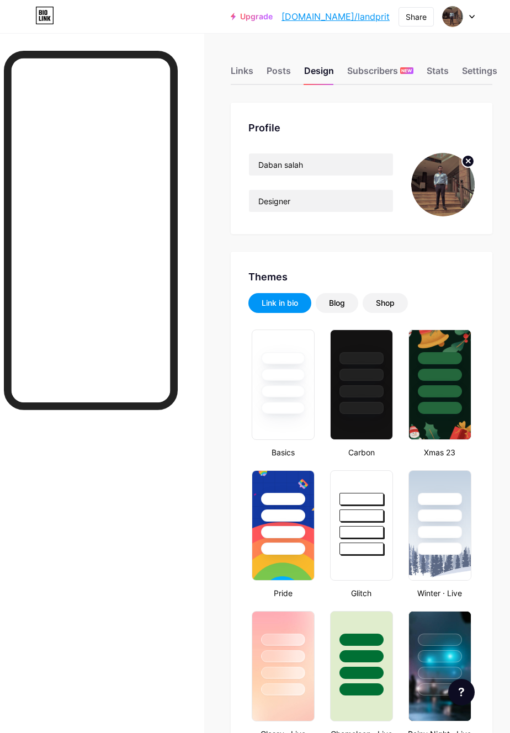
click at [445, 191] on img at bounding box center [442, 184] width 63 height 63
click at [338, 307] on div "Blog" at bounding box center [337, 302] width 16 height 11
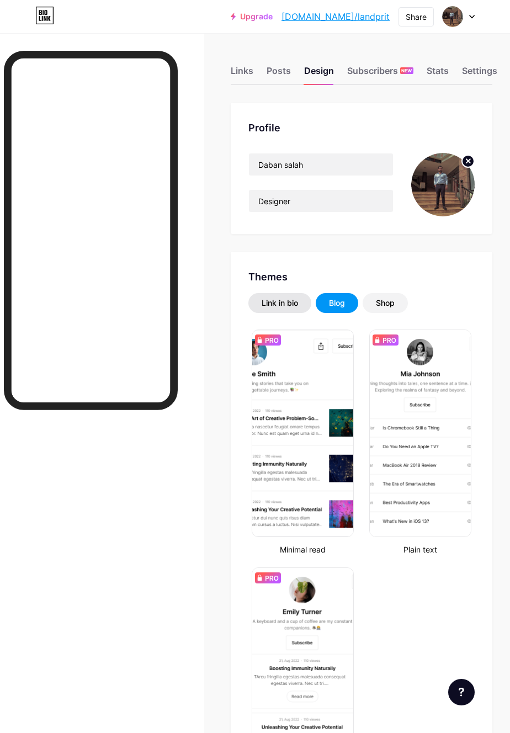
click at [287, 307] on div "Link in bio" at bounding box center [280, 302] width 36 height 11
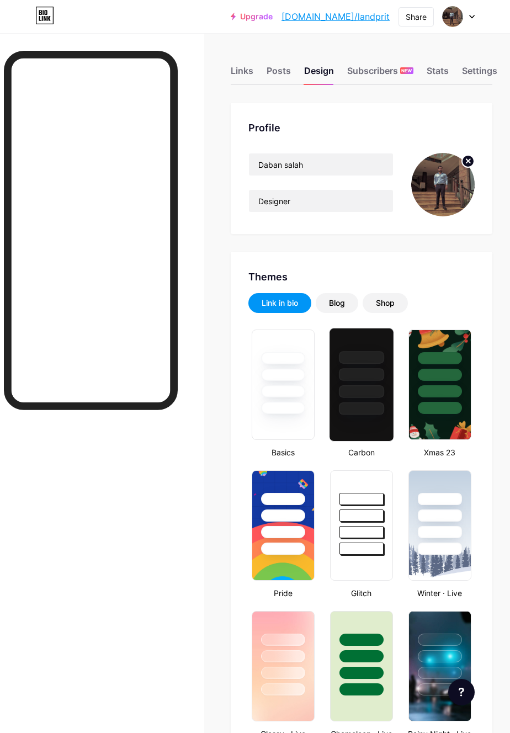
click at [367, 398] on div at bounding box center [361, 371] width 64 height 87
click at [354, 294] on div "Link in bio Blog Shop" at bounding box center [361, 303] width 226 height 20
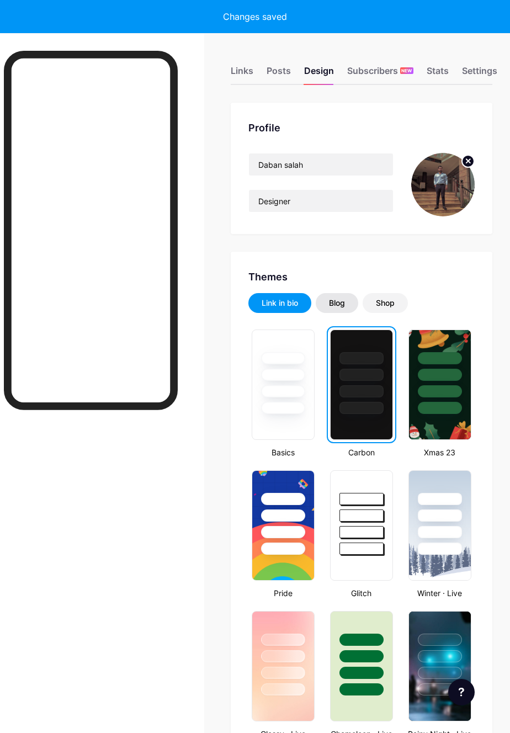
click at [343, 307] on div "Blog" at bounding box center [337, 302] width 16 height 11
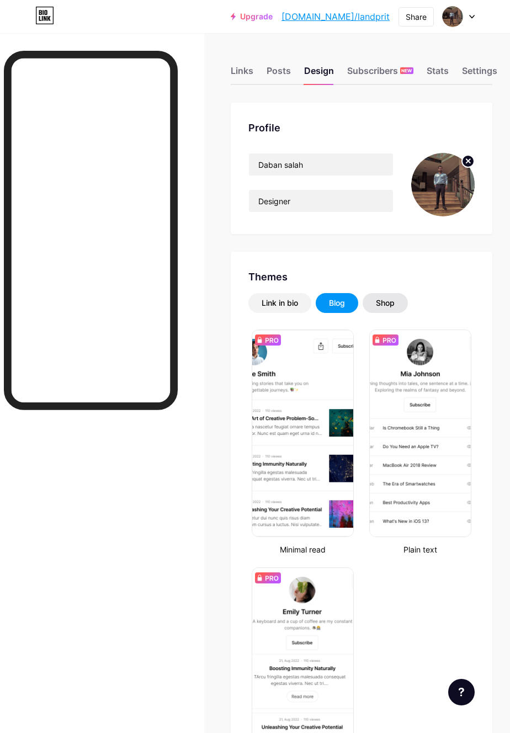
click at [392, 301] on div "Shop" at bounding box center [385, 302] width 19 height 11
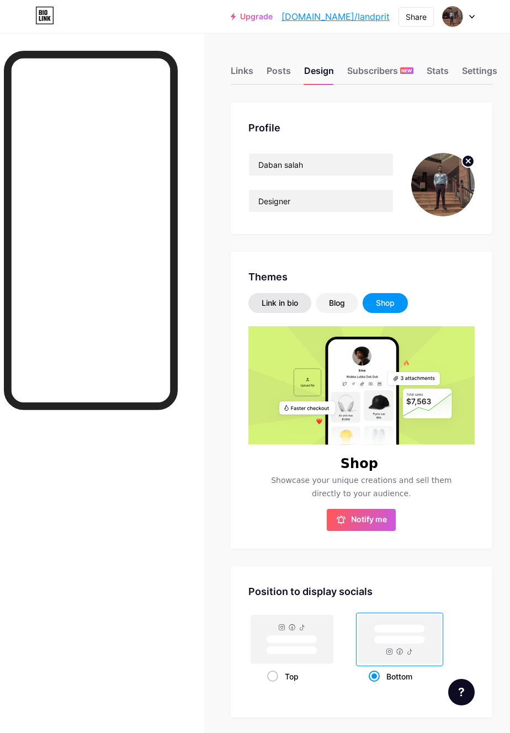
click at [289, 310] on div "Link in bio" at bounding box center [279, 303] width 63 height 20
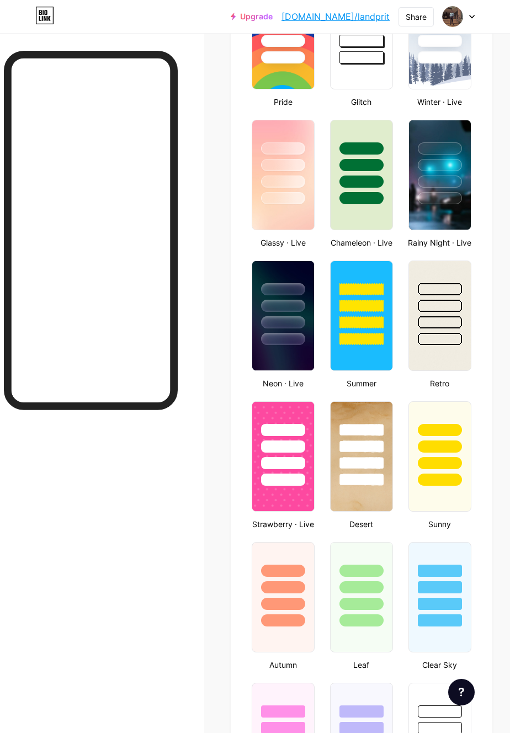
scroll to position [492, 0]
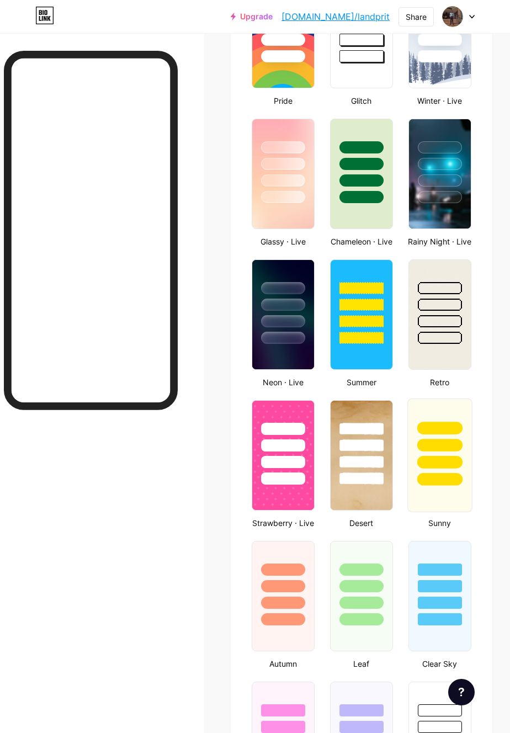
click at [438, 425] on div at bounding box center [440, 428] width 46 height 13
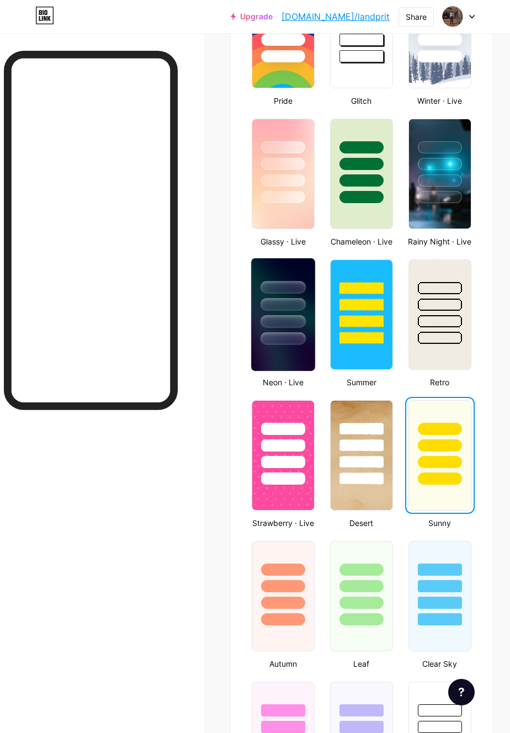
click at [284, 326] on div at bounding box center [283, 321] width 46 height 13
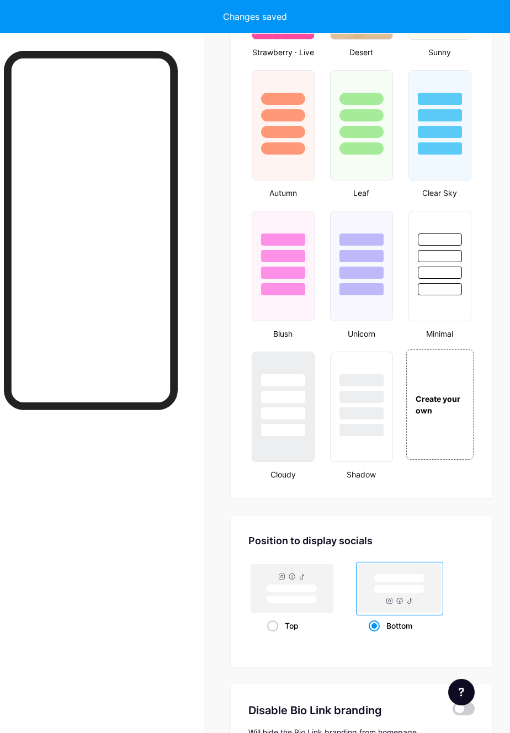
scroll to position [1085, 0]
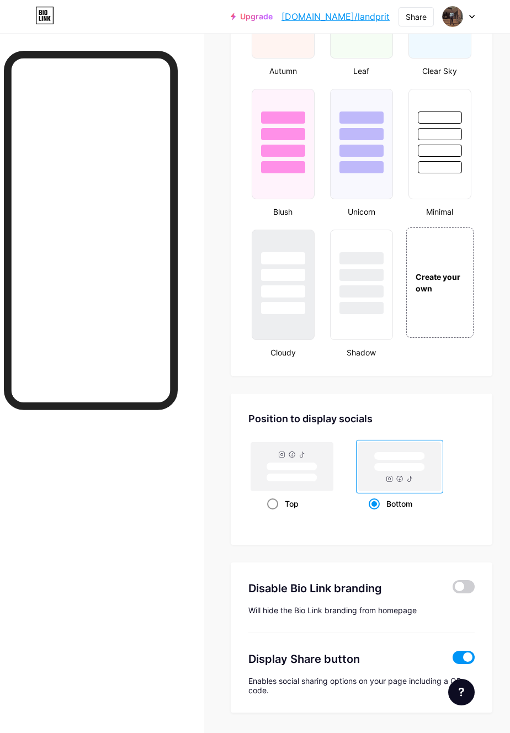
click at [312, 487] on rect at bounding box center [291, 466] width 82 height 49
click at [274, 514] on input "Top" at bounding box center [270, 517] width 7 height 7
radio input "true"
click at [402, 481] on rect at bounding box center [399, 466] width 82 height 49
click at [376, 514] on input "Bottom" at bounding box center [372, 517] width 7 height 7
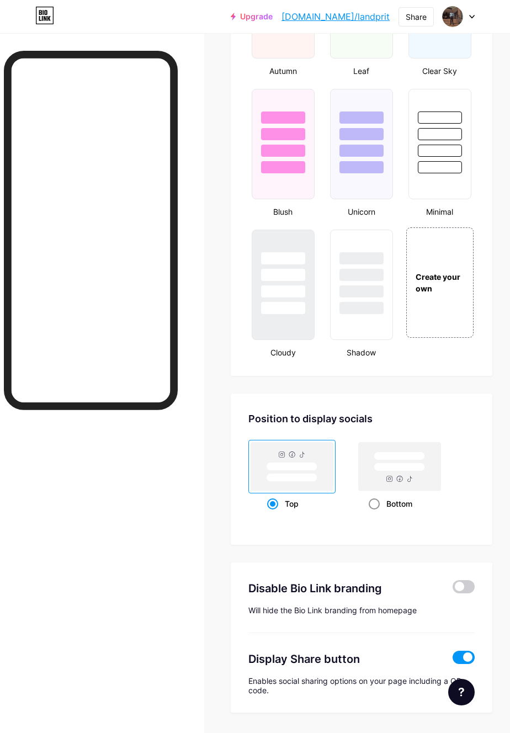
radio input "true"
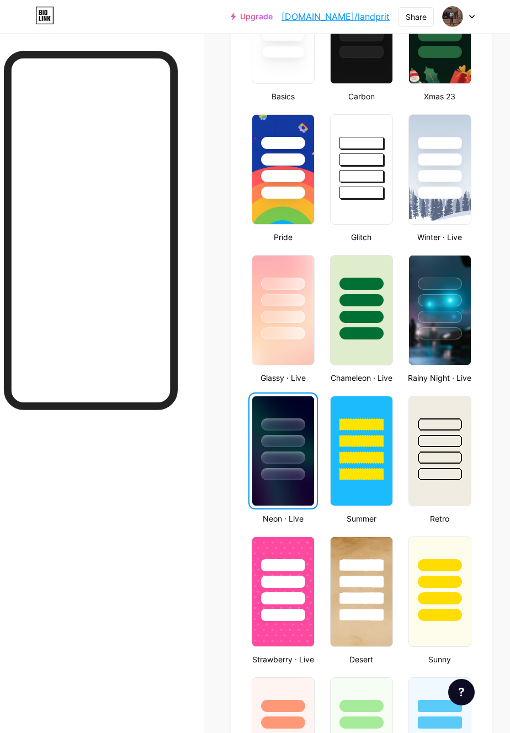
scroll to position [0, 0]
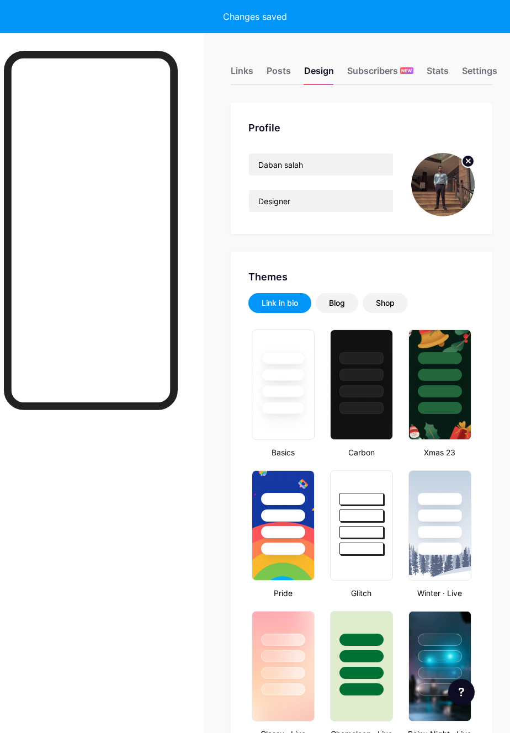
click at [468, 157] on circle at bounding box center [468, 161] width 12 height 12
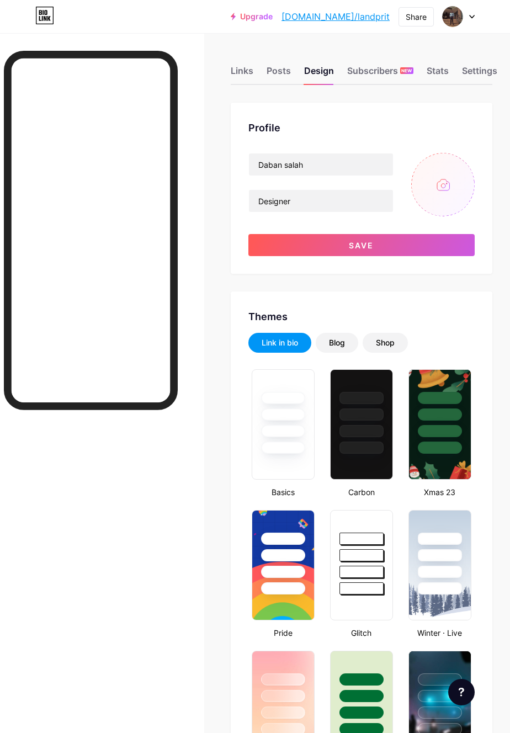
click at [441, 180] on input "file" at bounding box center [442, 184] width 63 height 63
type input "C:\fakepath\3589.jpg"
click at [353, 173] on input "Daban salah" at bounding box center [321, 164] width 144 height 22
type input "D"
type input "Land"
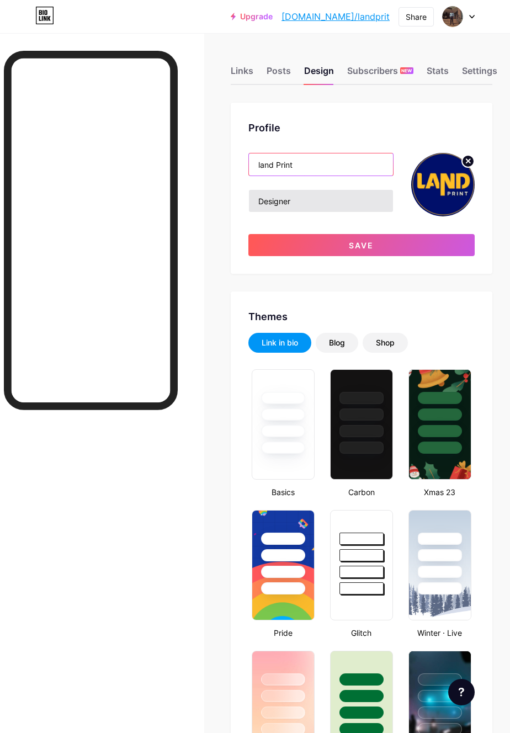
type input "land Print"
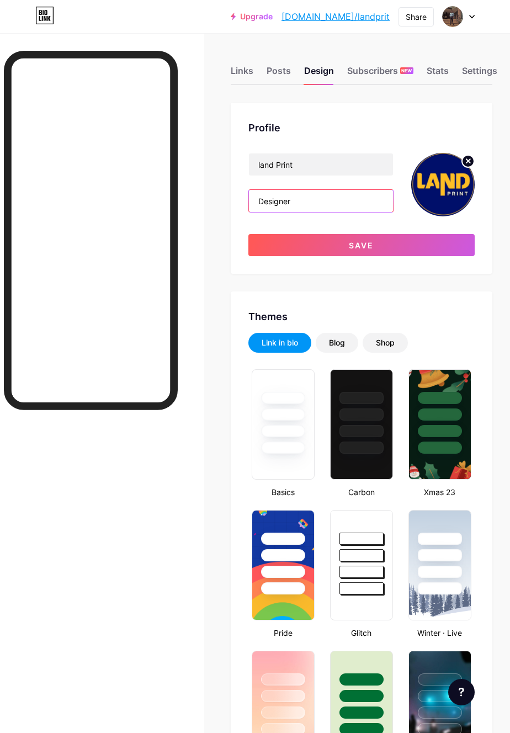
click at [349, 204] on input "Designer" at bounding box center [321, 201] width 144 height 22
type input "D"
type input "P"
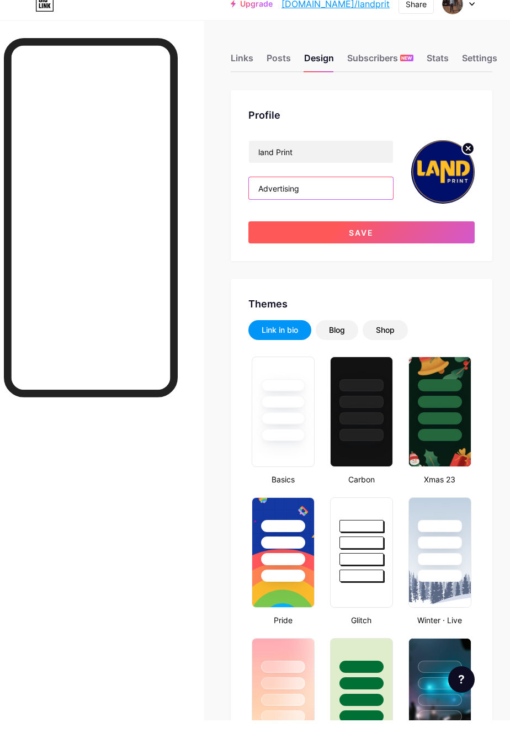
type input "Advertising"
click at [446, 250] on button "Save" at bounding box center [361, 245] width 226 height 22
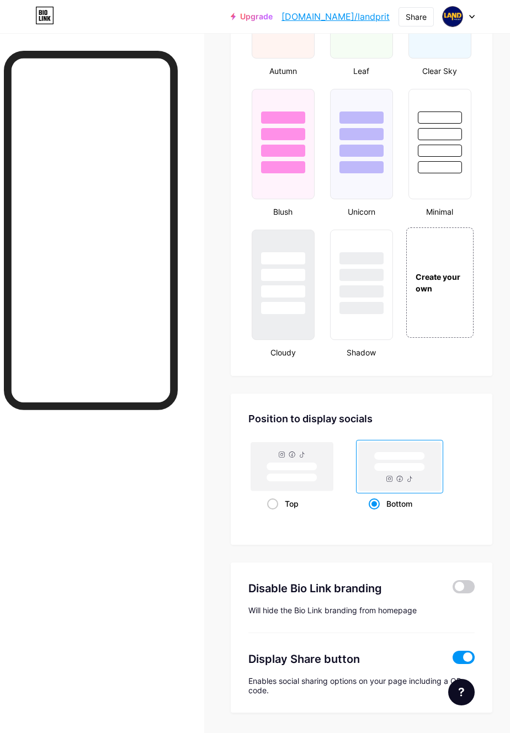
scroll to position [1085, 0]
click at [85, 492] on div at bounding box center [91, 408] width 174 height 715
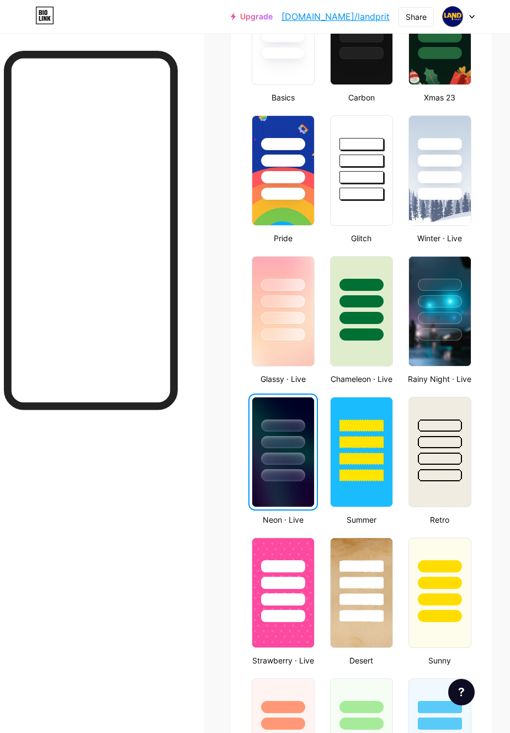
scroll to position [0, 0]
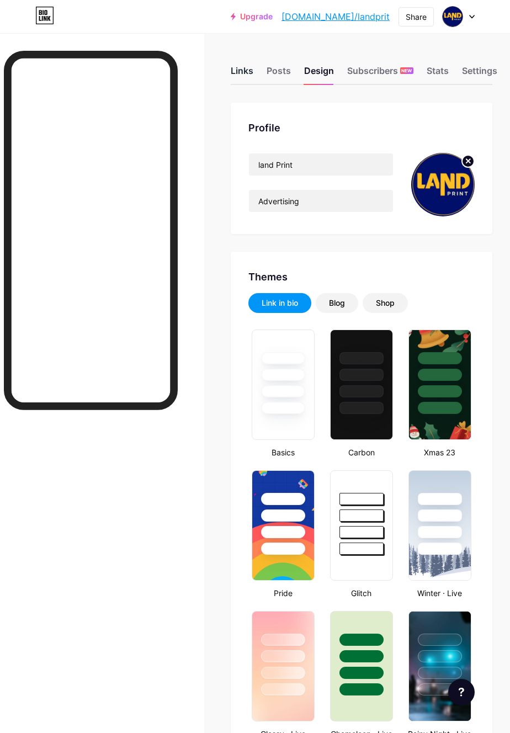
click at [243, 65] on div "Links" at bounding box center [242, 74] width 23 height 20
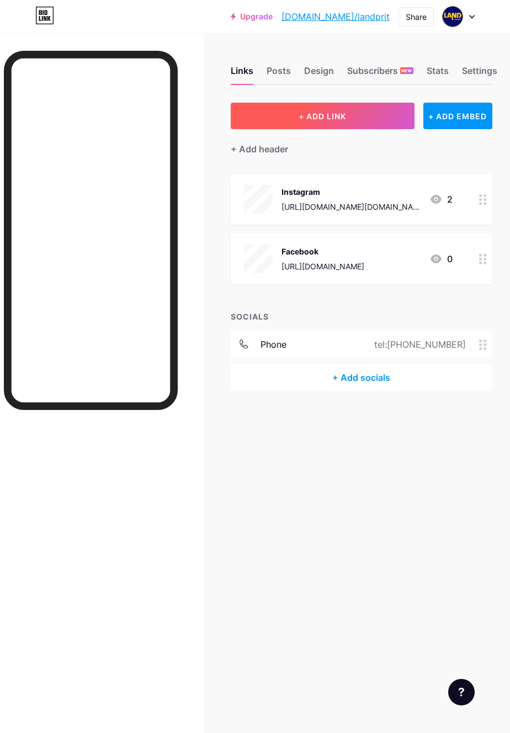
click at [368, 118] on button "+ ADD LINK" at bounding box center [323, 116] width 184 height 26
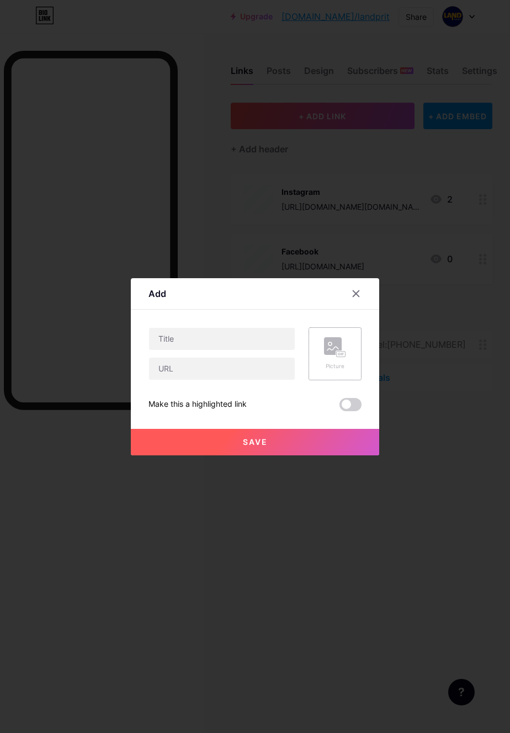
click at [328, 350] on icon at bounding box center [332, 347] width 11 height 3
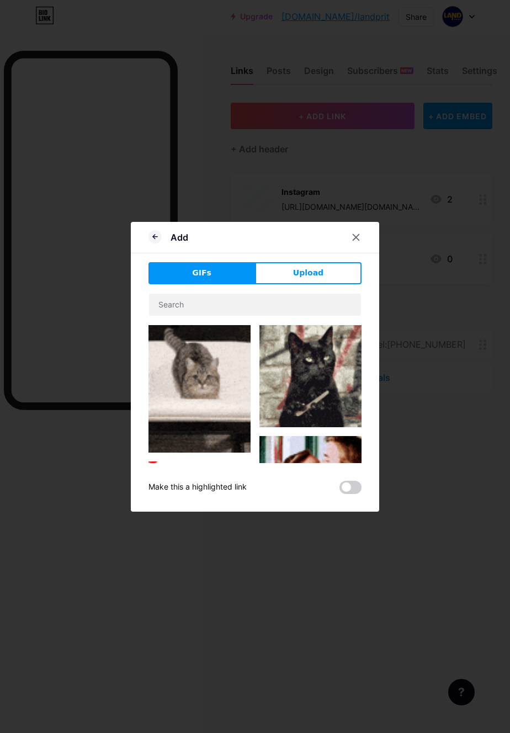
click at [311, 301] on div "GIFs Upload Content YouTube Play YouTube video without leaving your page. ADD V…" at bounding box center [254, 378] width 213 height 232
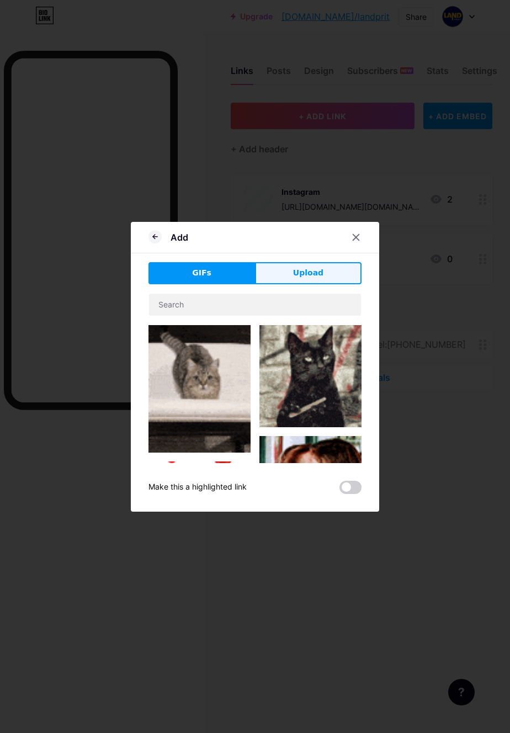
click at [321, 284] on button "Upload" at bounding box center [308, 273] width 106 height 22
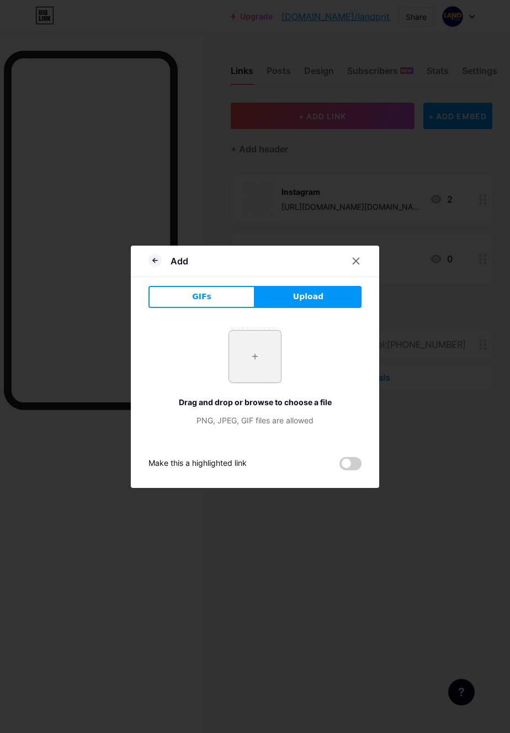
click at [241, 376] on input "file" at bounding box center [255, 356] width 52 height 52
type input "C:\fakepath\3589.jpg"
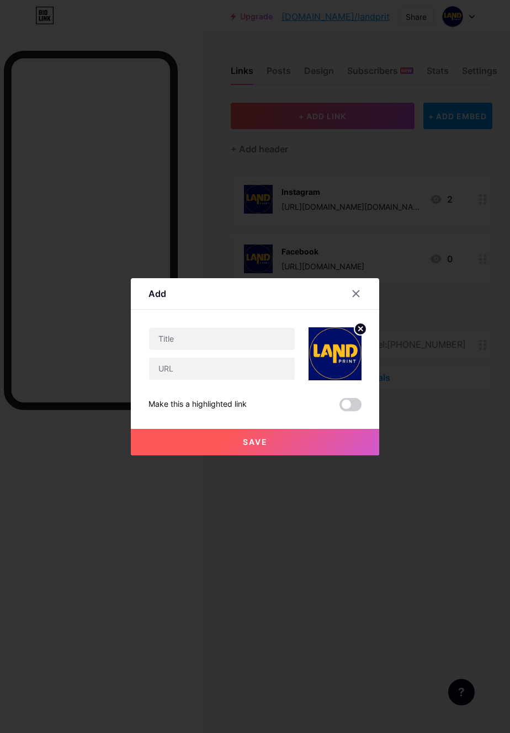
click at [339, 455] on button "Save" at bounding box center [255, 442] width 248 height 26
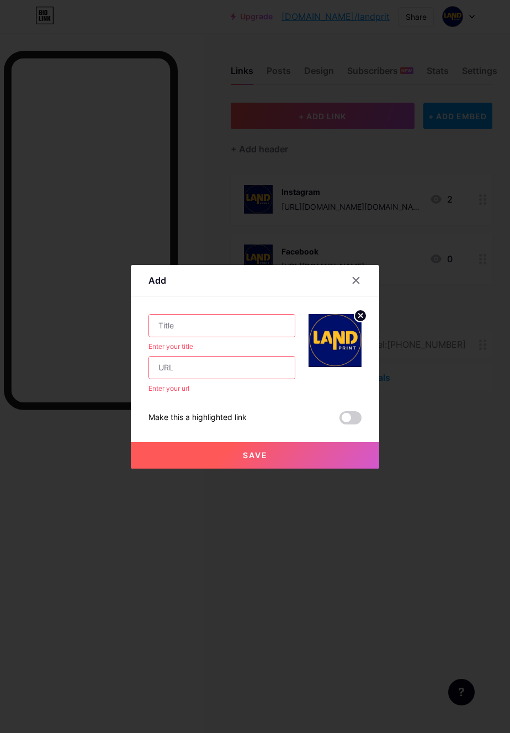
click at [248, 337] on input "text" at bounding box center [222, 325] width 146 height 22
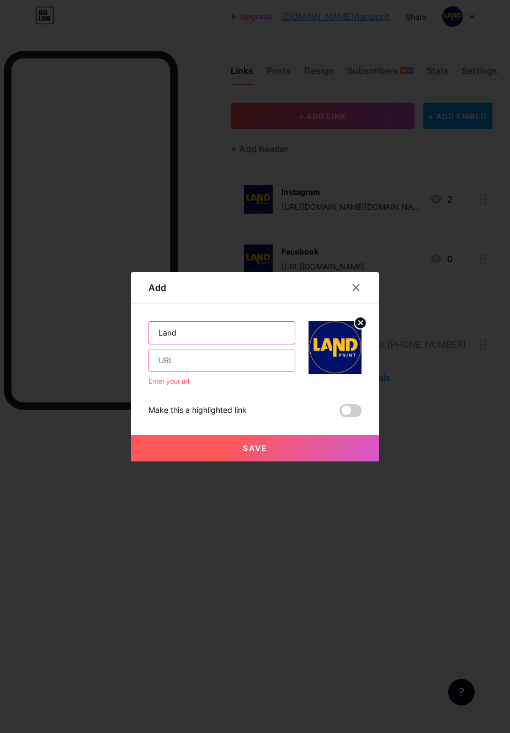
type input "Land"
click at [161, 371] on input "text" at bounding box center [222, 360] width 146 height 22
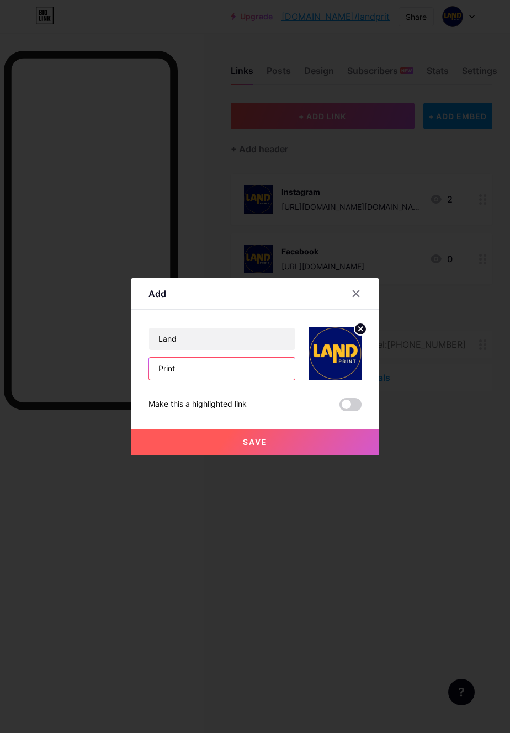
type input "Print"
click at [313, 455] on button "Save" at bounding box center [255, 442] width 248 height 26
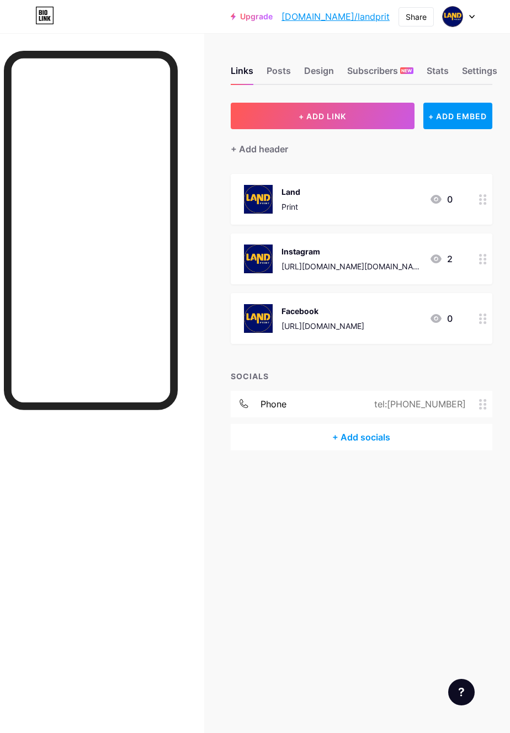
click at [482, 194] on icon at bounding box center [483, 199] width 8 height 10
click at [476, 196] on div at bounding box center [482, 199] width 19 height 51
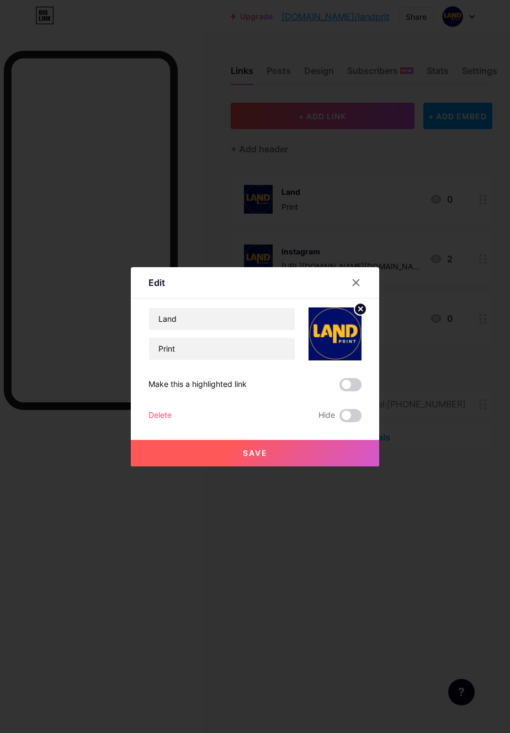
click at [153, 422] on div "Delete" at bounding box center [159, 415] width 23 height 13
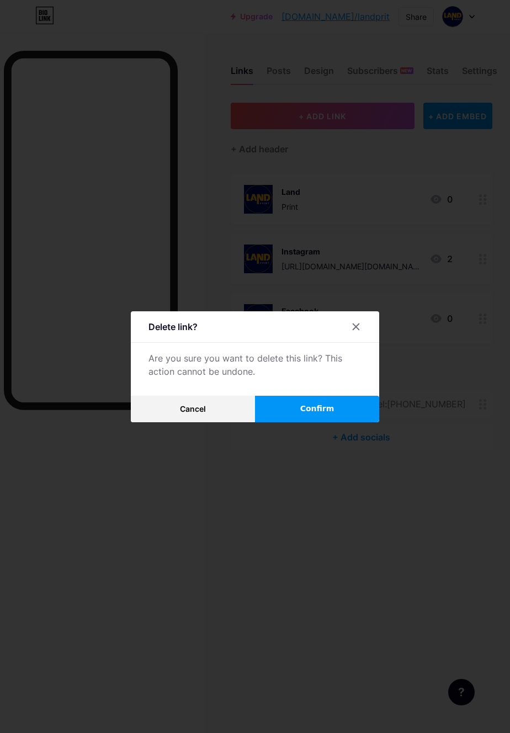
click at [307, 422] on button "Confirm" at bounding box center [317, 409] width 124 height 26
click at [313, 420] on button "Confirm" at bounding box center [317, 409] width 124 height 26
click at [322, 414] on span "Confirm" at bounding box center [317, 409] width 34 height 12
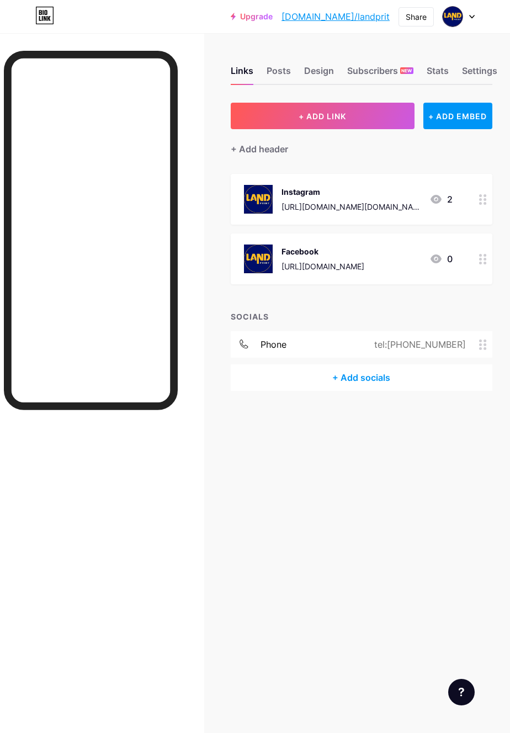
click at [466, 112] on div "+ ADD EMBED" at bounding box center [457, 116] width 69 height 26
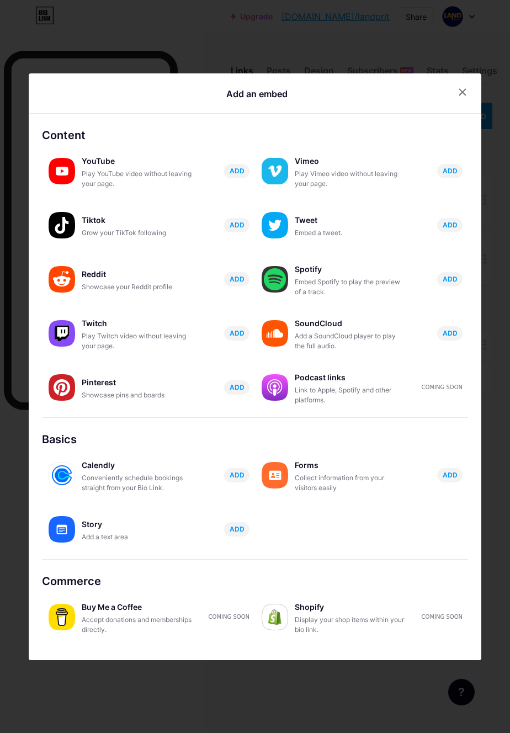
click at [22, 707] on div at bounding box center [255, 366] width 510 height 733
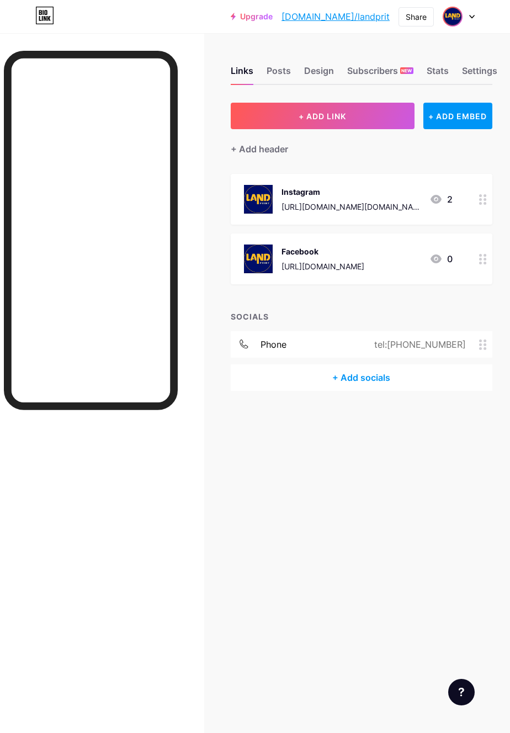
click at [457, 19] on img at bounding box center [453, 17] width 18 height 18
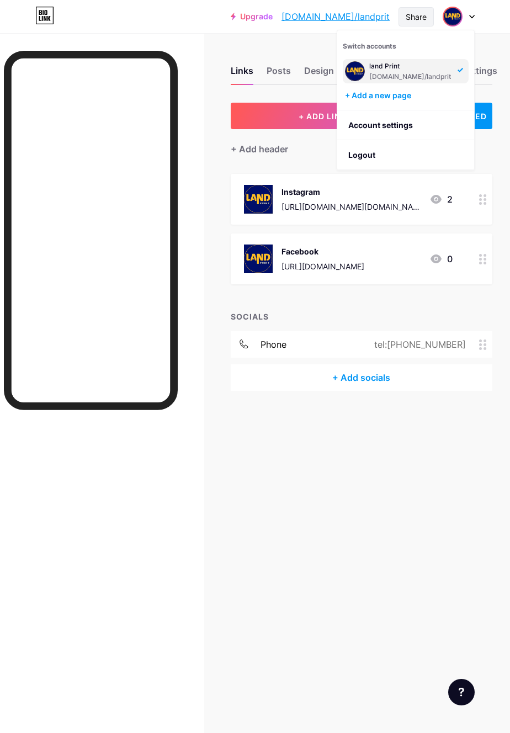
click at [419, 16] on div "Share" at bounding box center [416, 17] width 21 height 12
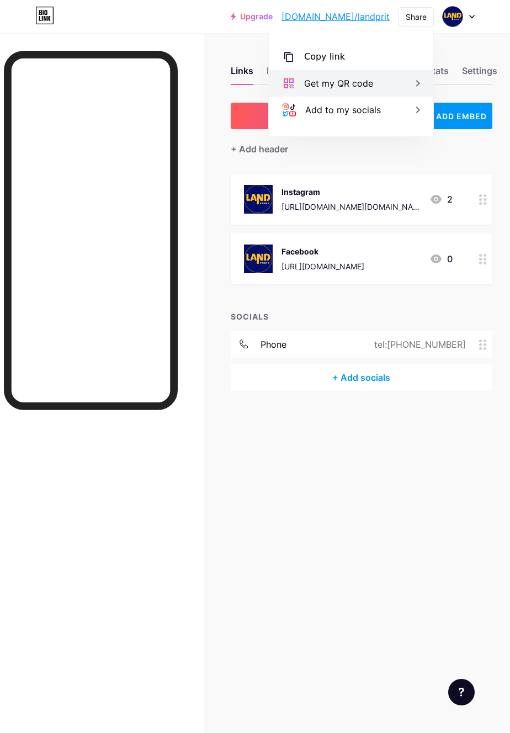
click at [411, 85] on icon at bounding box center [417, 83] width 13 height 13
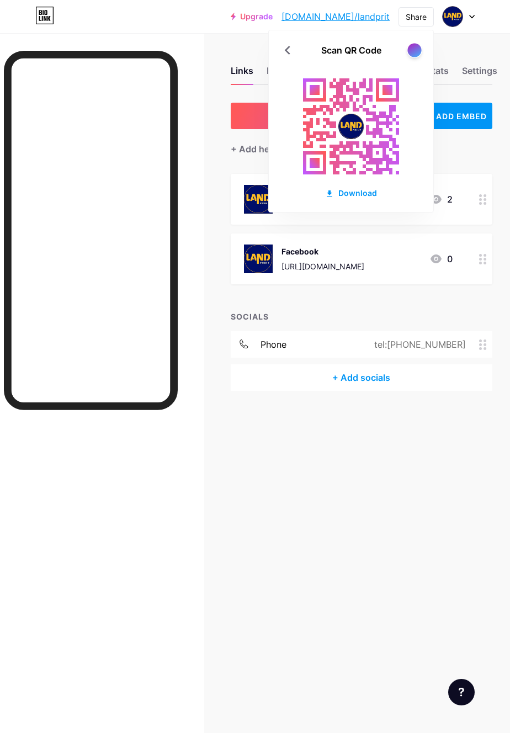
click at [410, 47] on div at bounding box center [414, 50] width 14 height 14
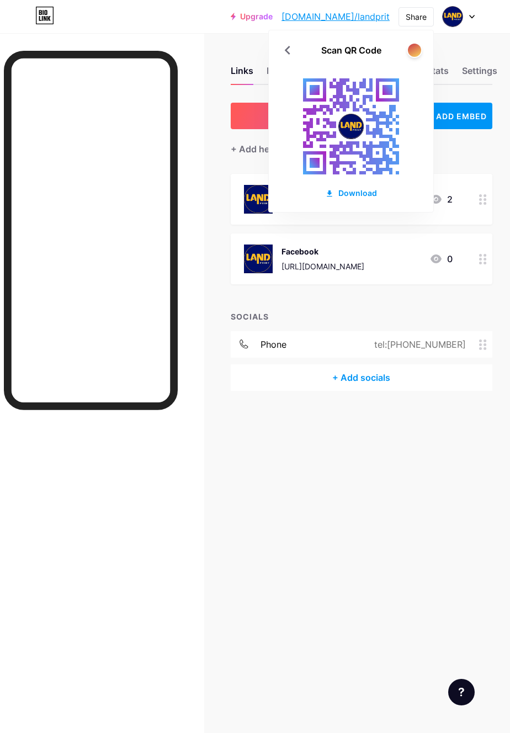
click at [410, 44] on div at bounding box center [414, 49] width 15 height 15
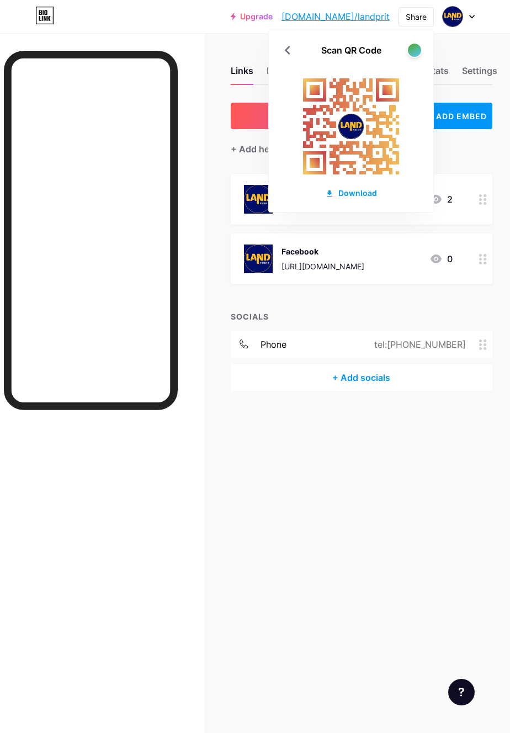
click at [409, 40] on div "Scan QR Code Download" at bounding box center [351, 121] width 164 height 182
click at [409, 50] on div at bounding box center [414, 50] width 14 height 14
